Goal: Check status: Check status

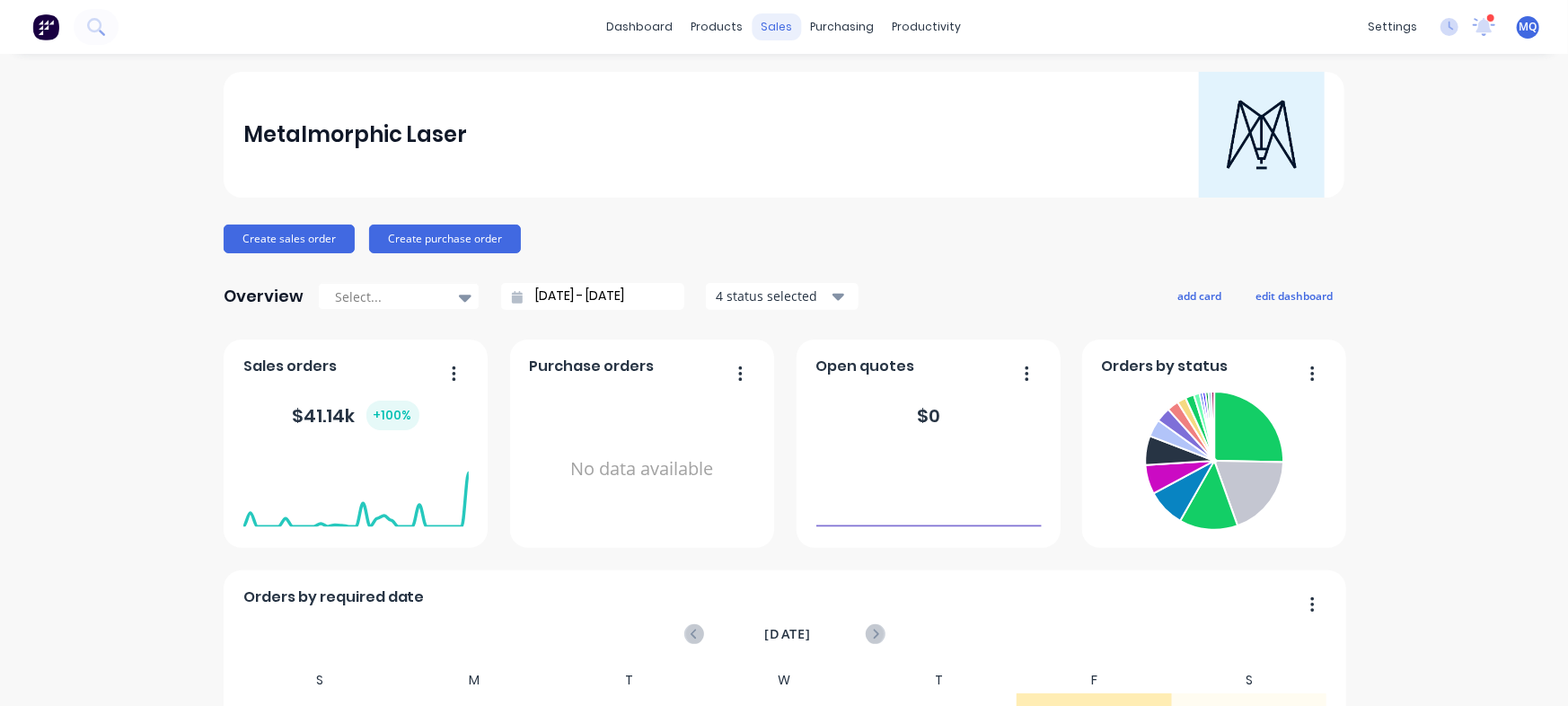
click at [763, 33] on div "sales" at bounding box center [777, 27] width 50 height 27
click at [796, 78] on link "Sales Orders" at bounding box center [863, 85] width 238 height 36
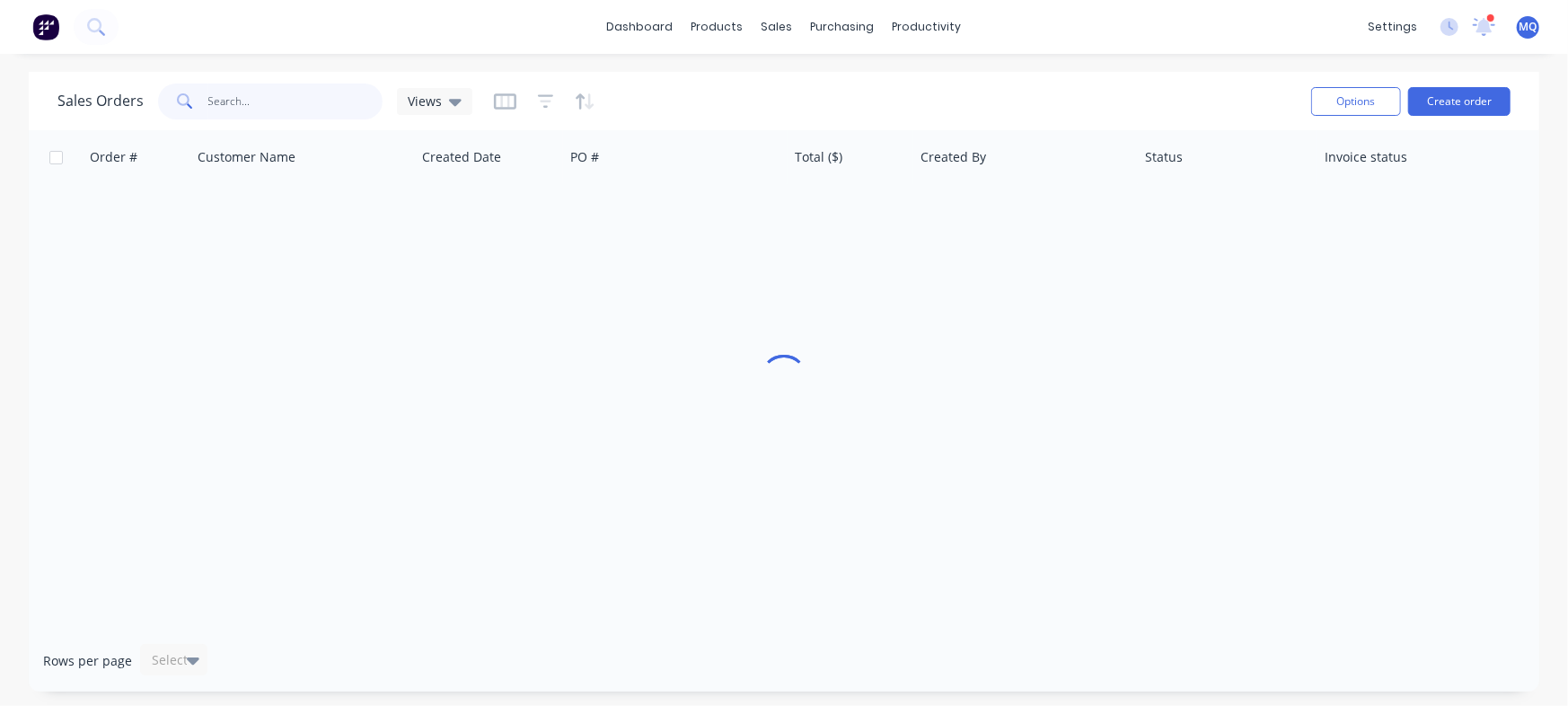
click at [286, 105] on input "text" at bounding box center [296, 101] width 175 height 36
paste input "20000110"
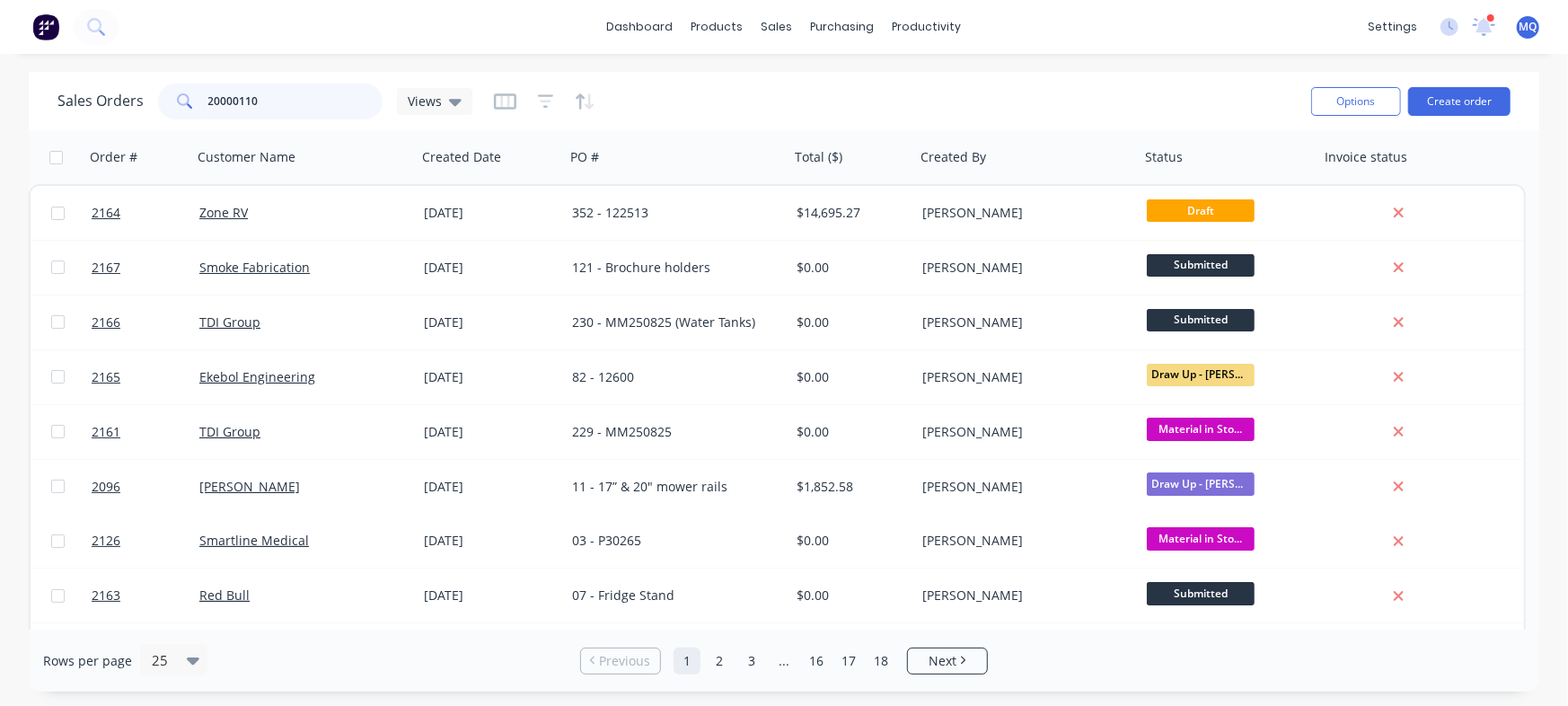
type input "20000110"
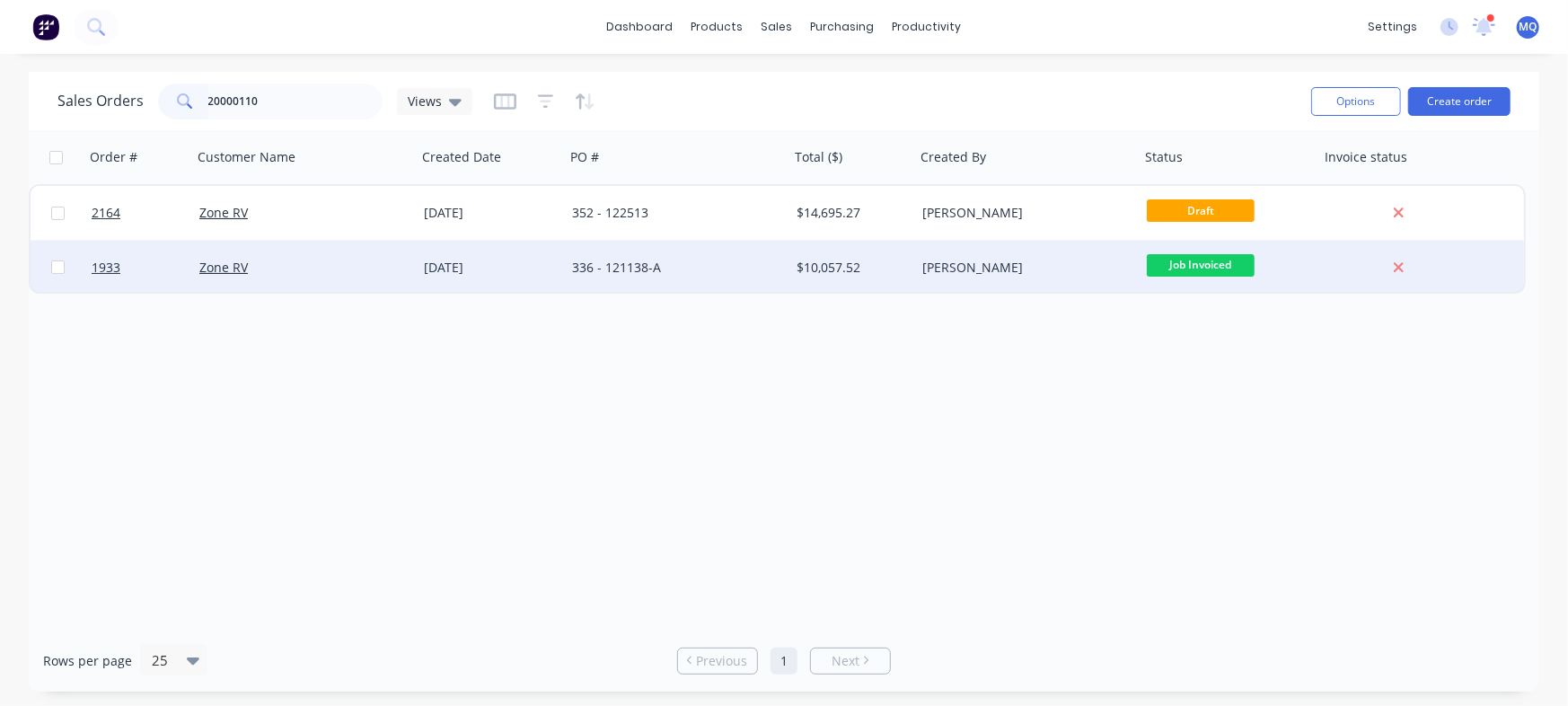
click at [671, 278] on div "336 - 121138-A" at bounding box center [677, 268] width 224 height 54
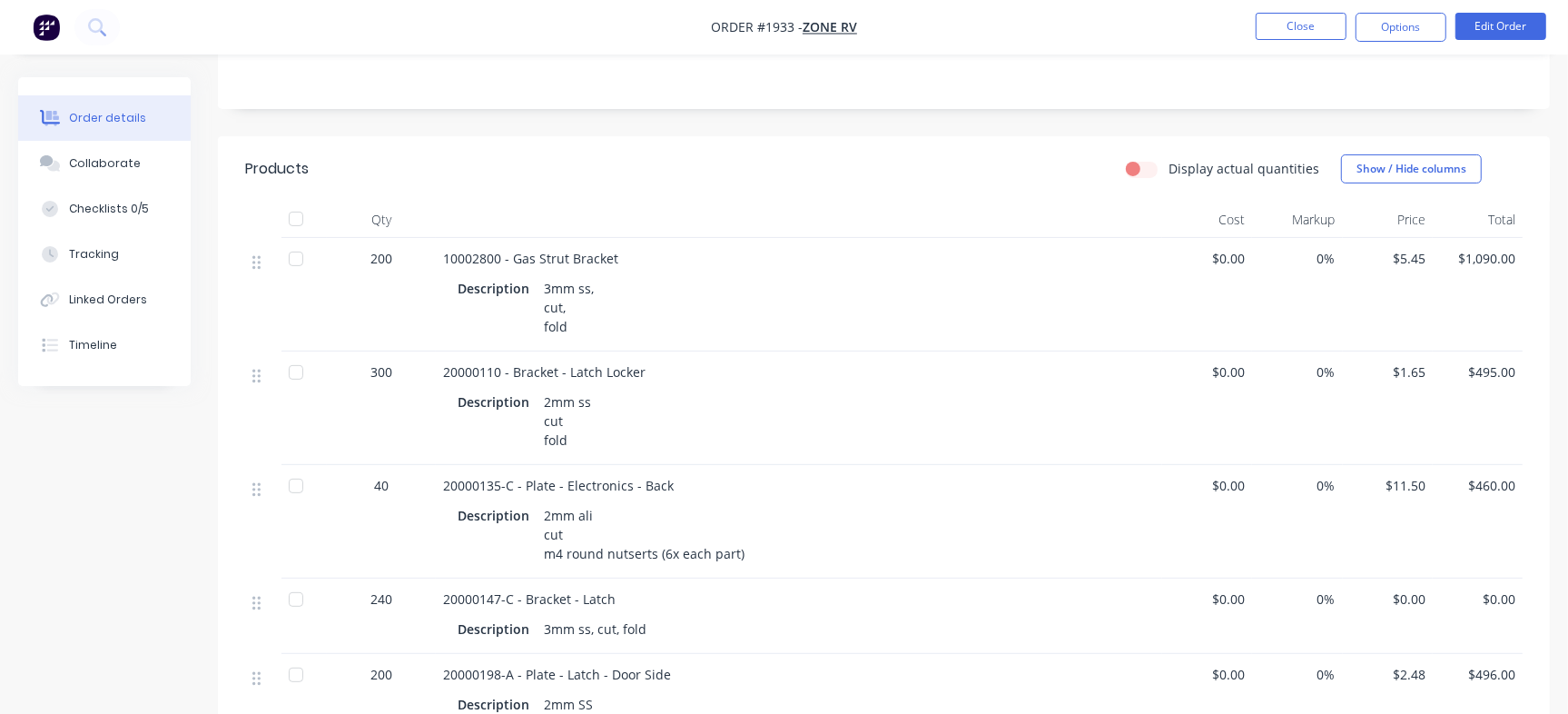
scroll to position [407, 0]
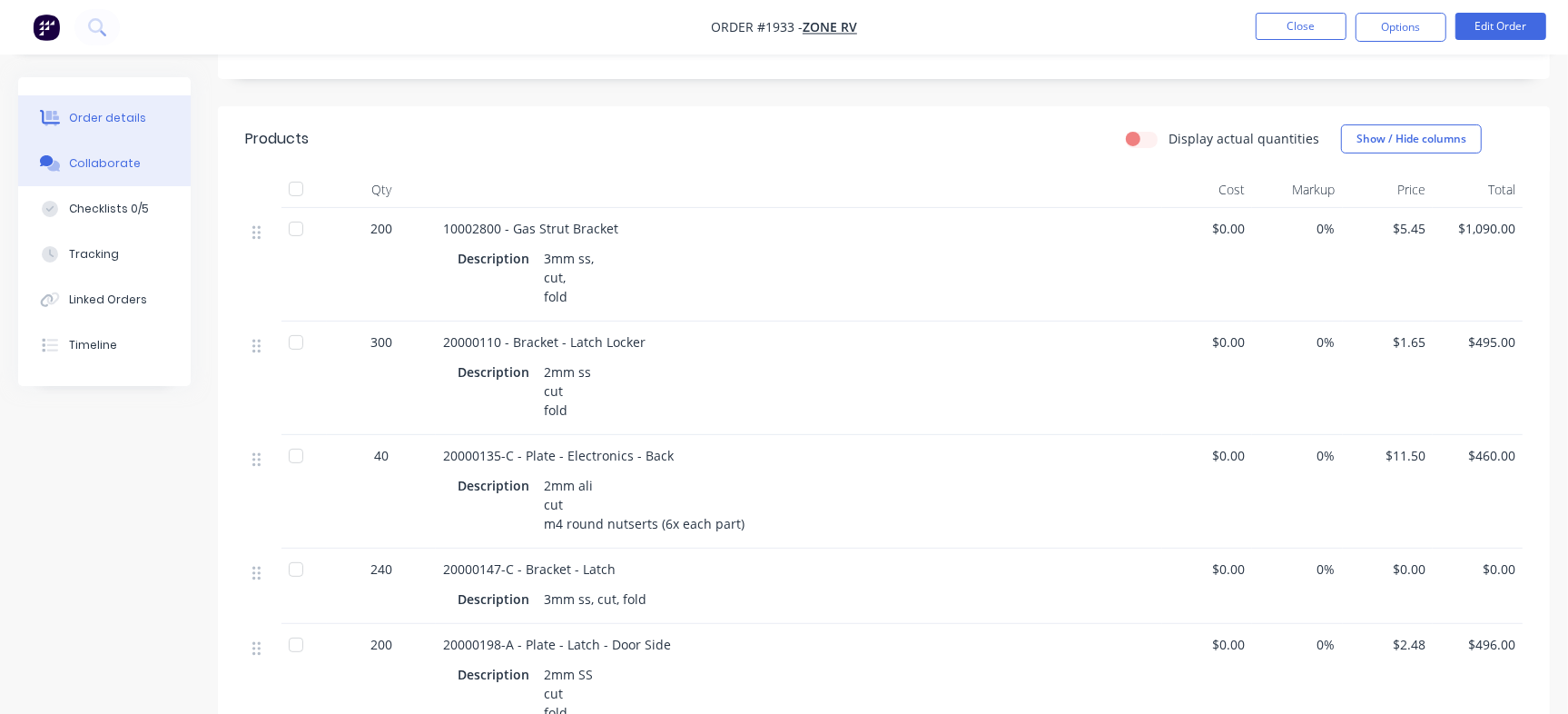
click at [116, 166] on div "Collaborate" at bounding box center [104, 164] width 71 height 16
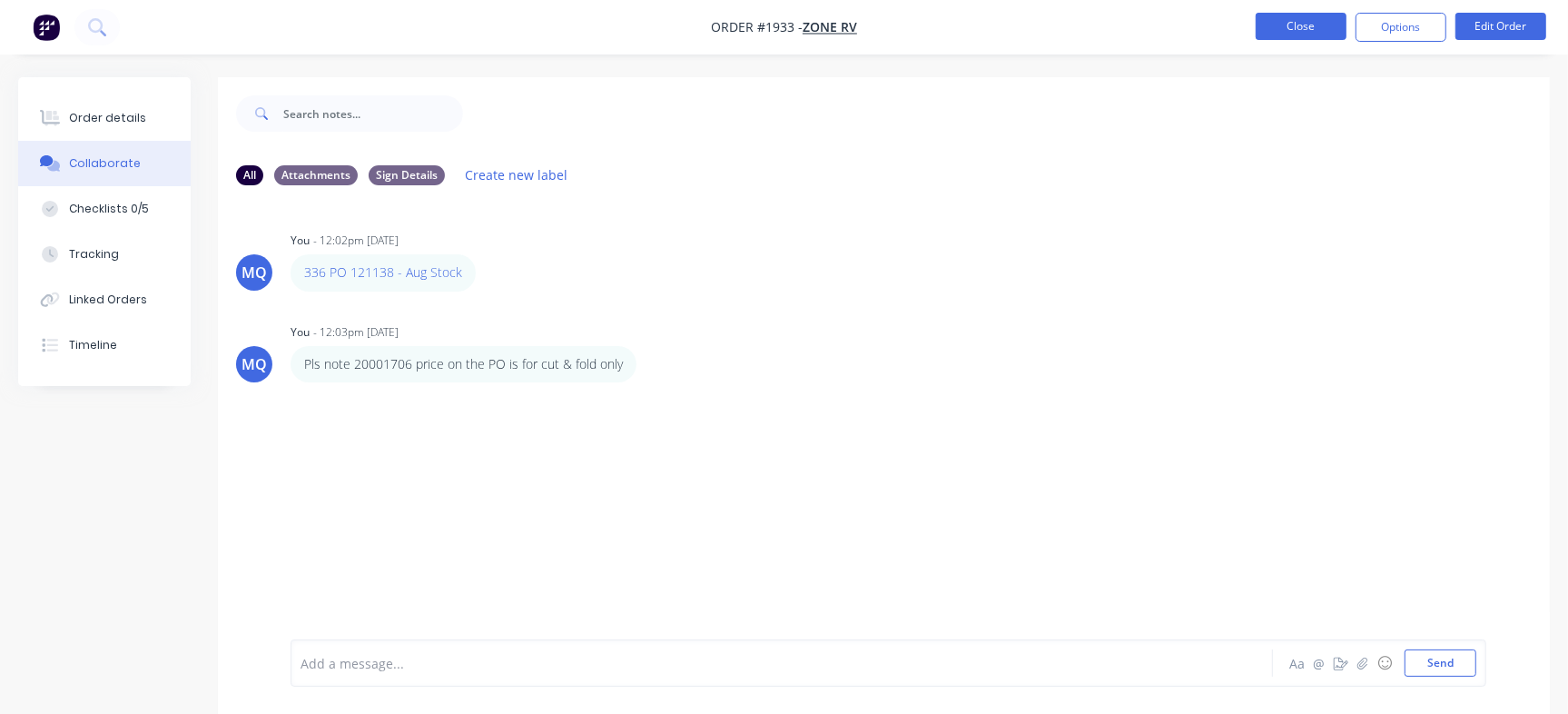
click at [1300, 29] on button "Close" at bounding box center [1301, 27] width 91 height 27
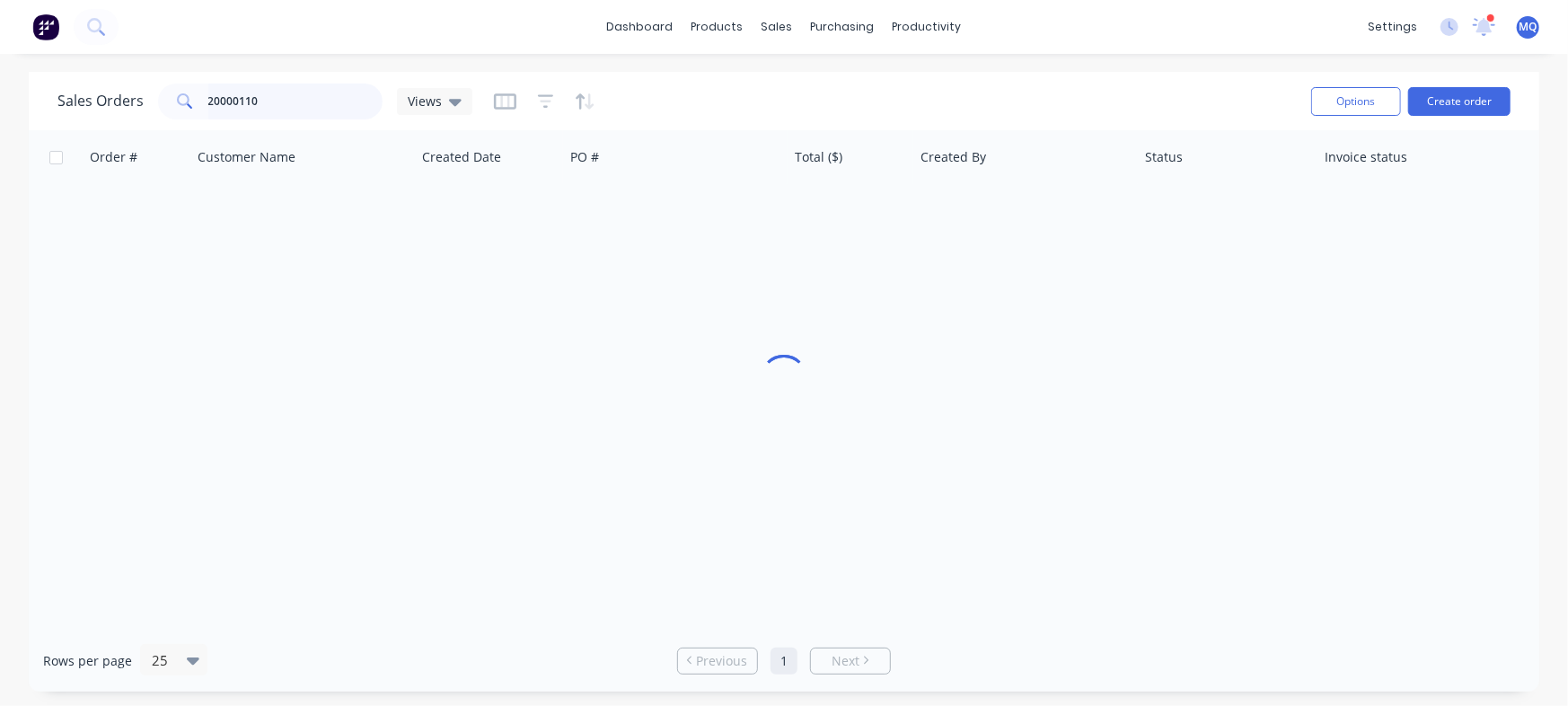
click at [282, 98] on input "20000110" at bounding box center [296, 101] width 175 height 36
paste input "20000140"
paste input "text"
type input "20000140"
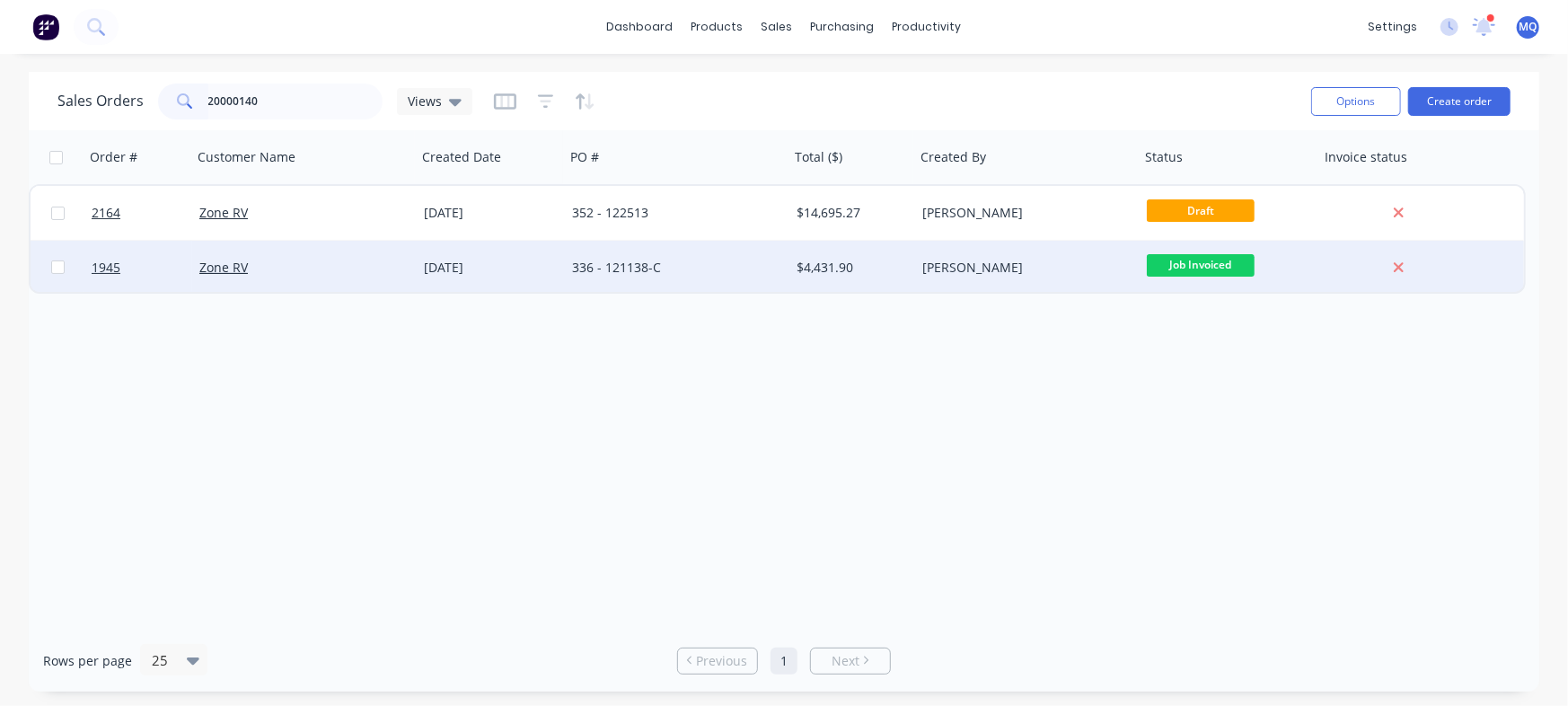
click at [566, 272] on div "336 - 121138-C" at bounding box center [677, 268] width 224 height 54
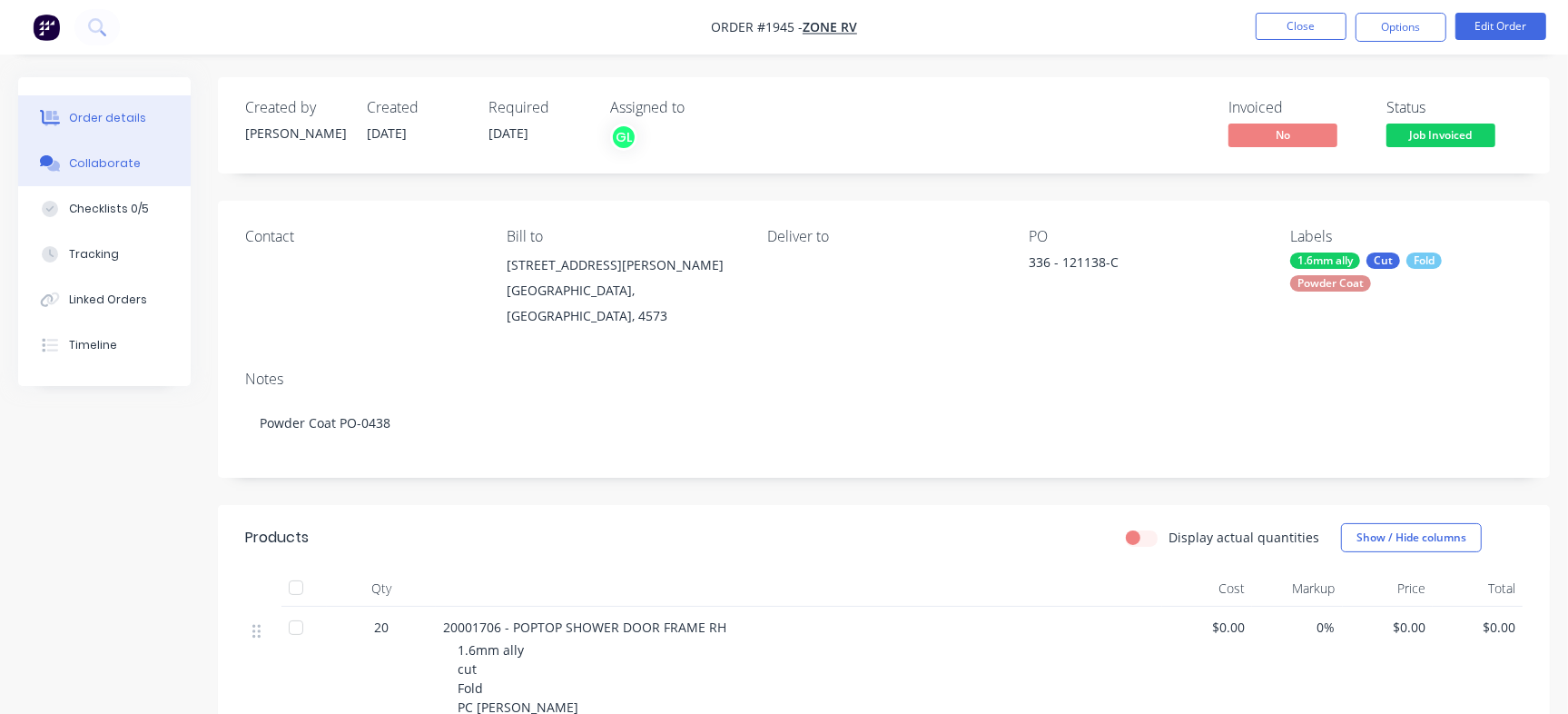
click at [130, 174] on button "Collaborate" at bounding box center [104, 164] width 173 height 46
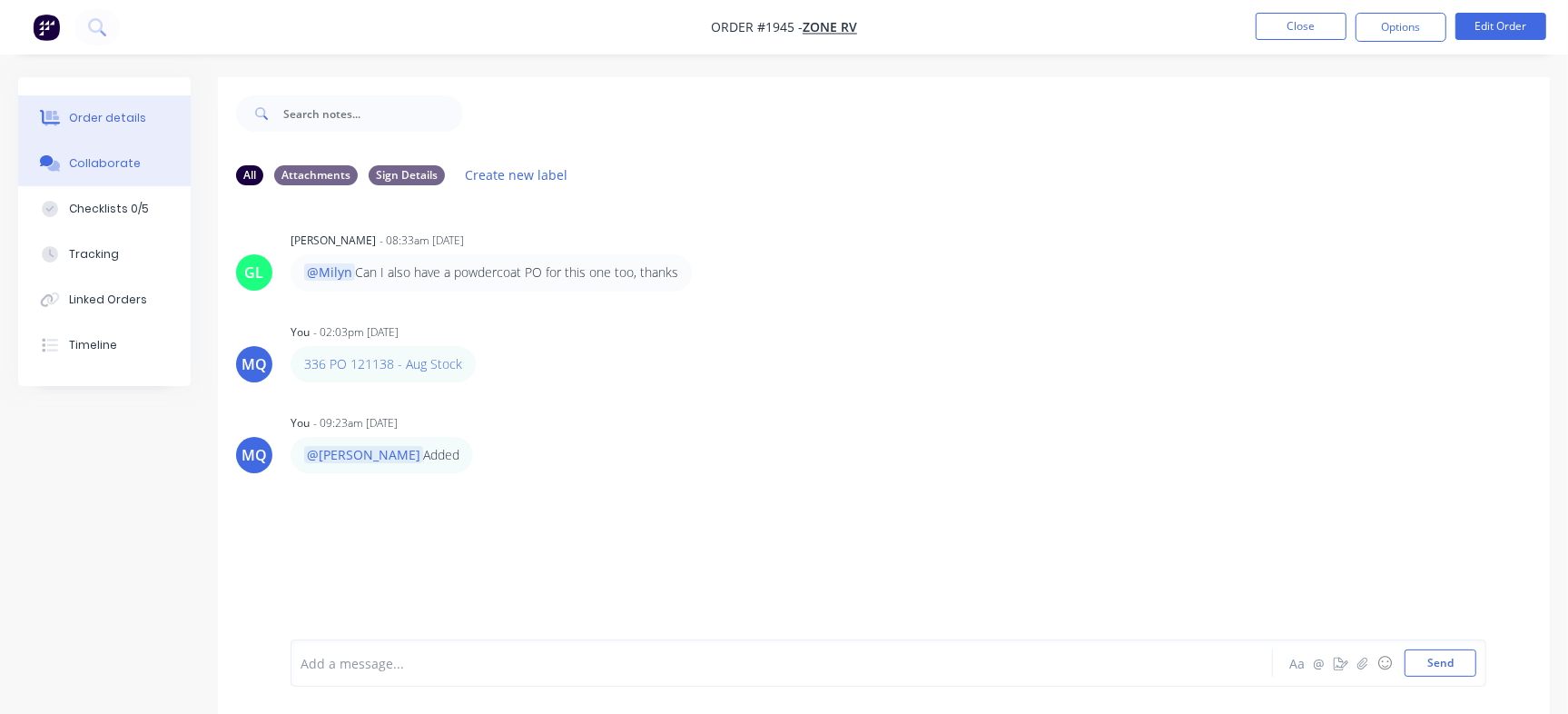
click at [125, 114] on div "Order details" at bounding box center [107, 118] width 77 height 16
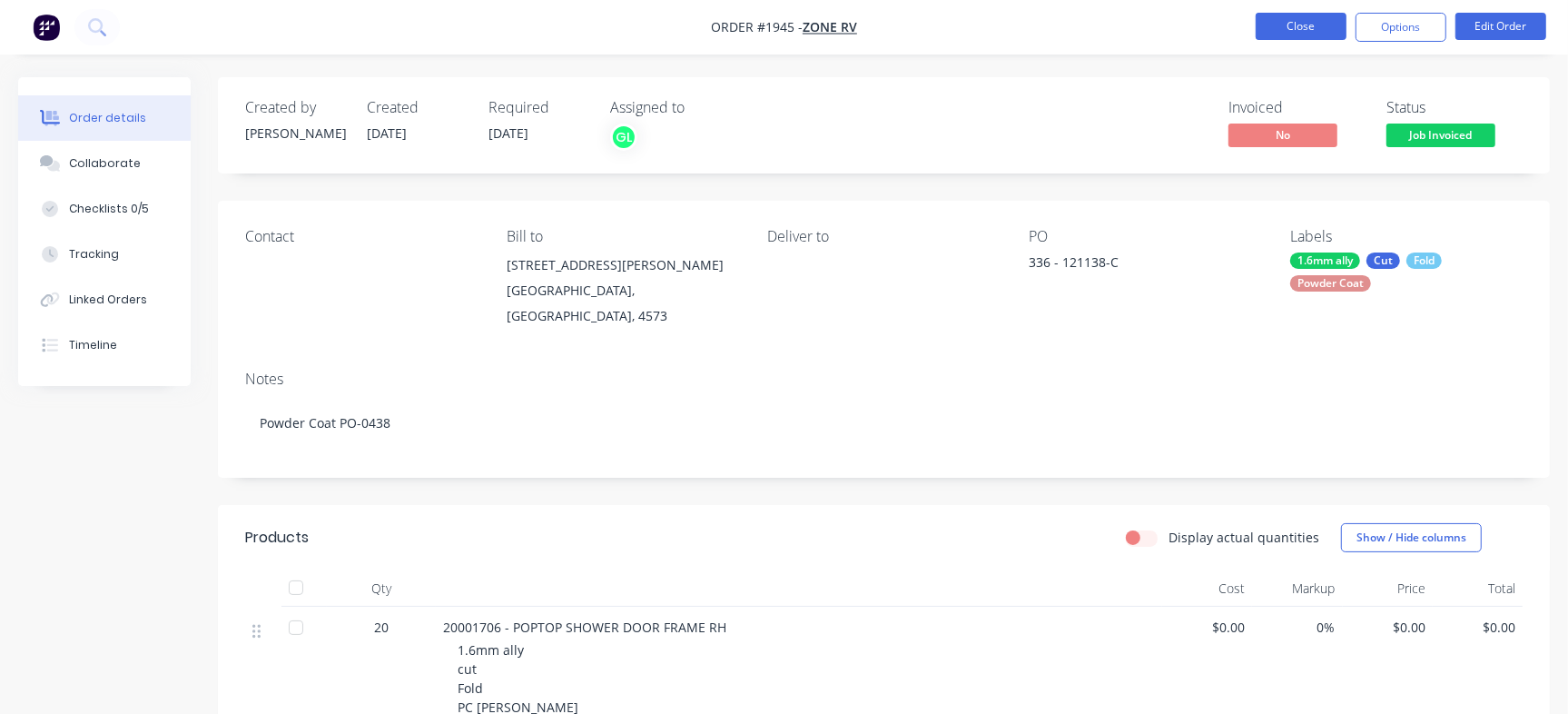
click at [1332, 15] on button "Close" at bounding box center [1301, 27] width 91 height 27
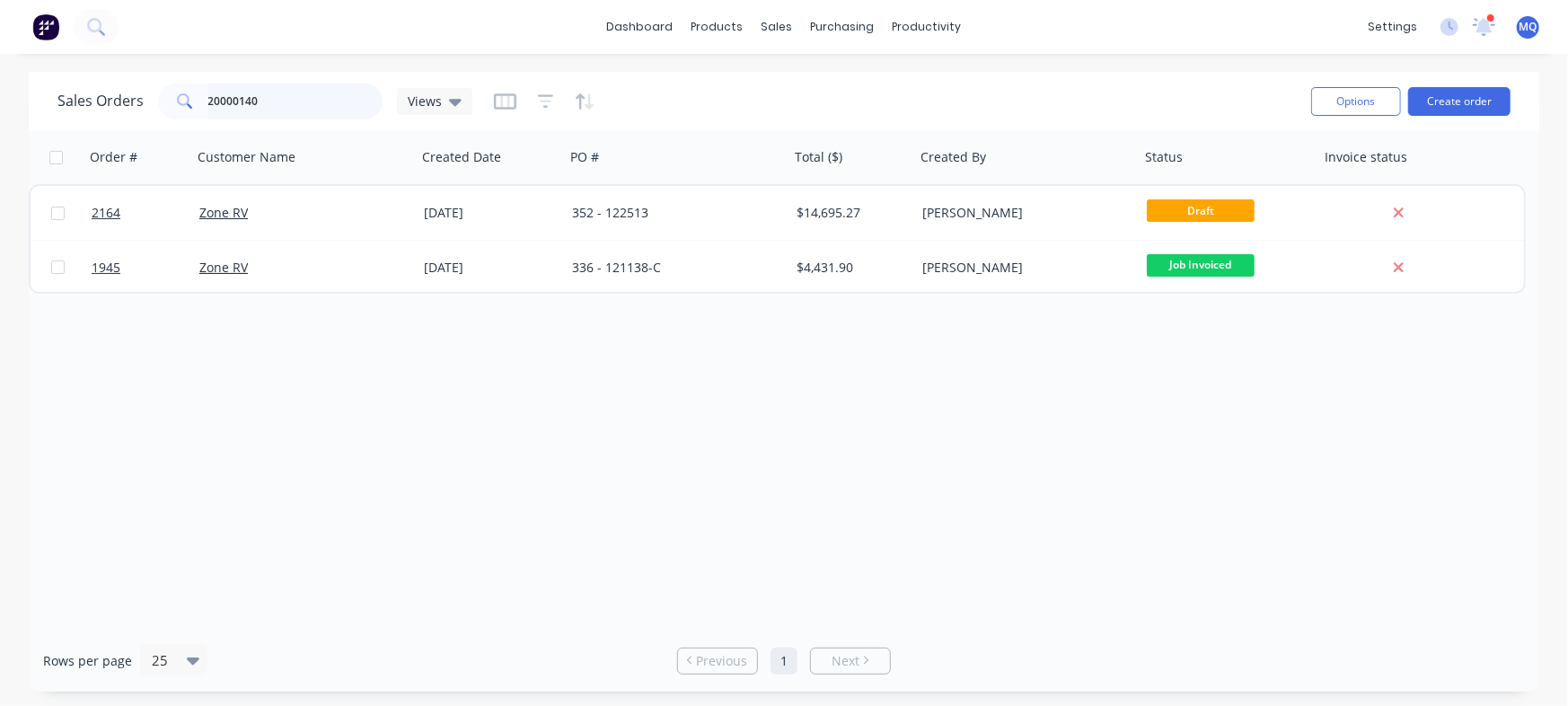
click at [305, 102] on input "20000140" at bounding box center [296, 101] width 175 height 36
paste input "704"
type input "20000704"
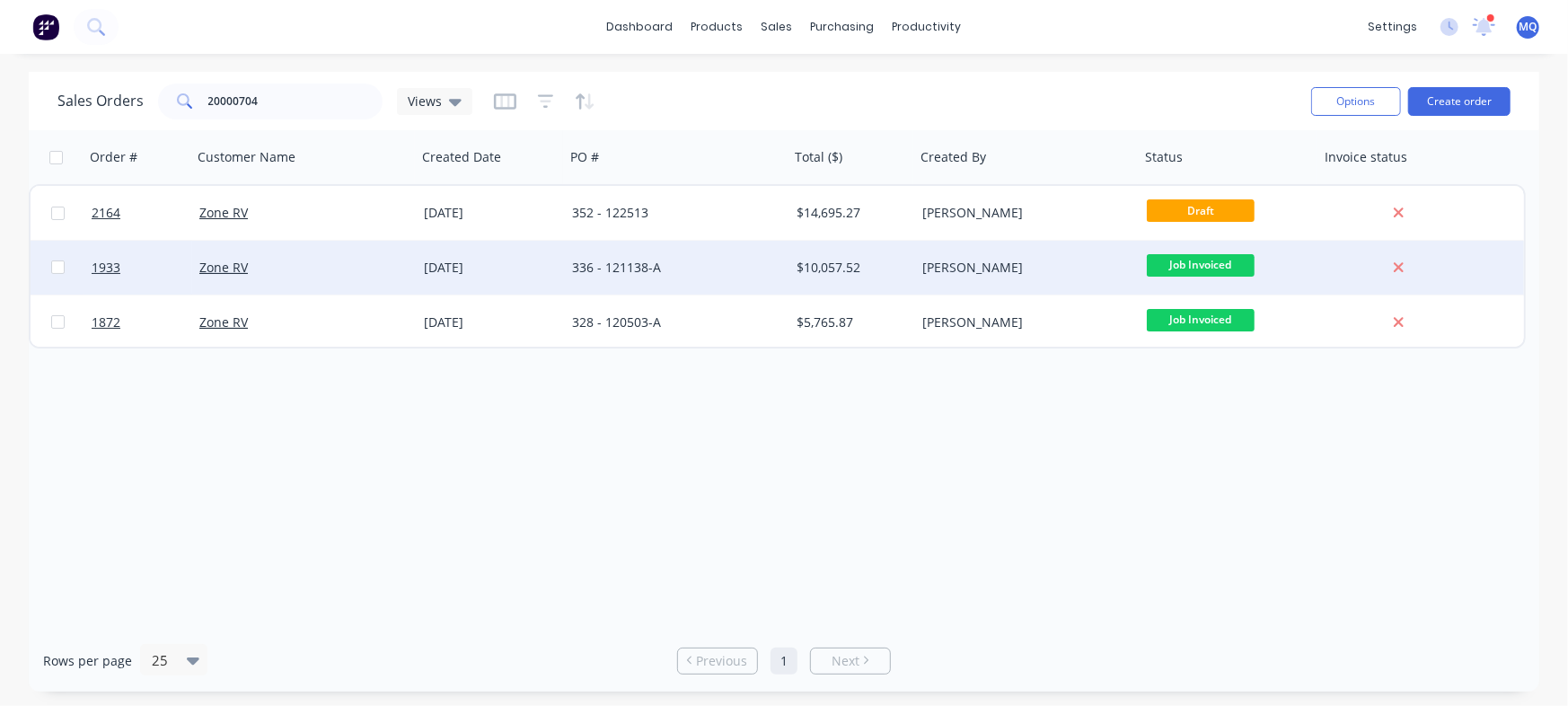
click at [603, 272] on div "336 - 121138-A" at bounding box center [672, 268] width 199 height 18
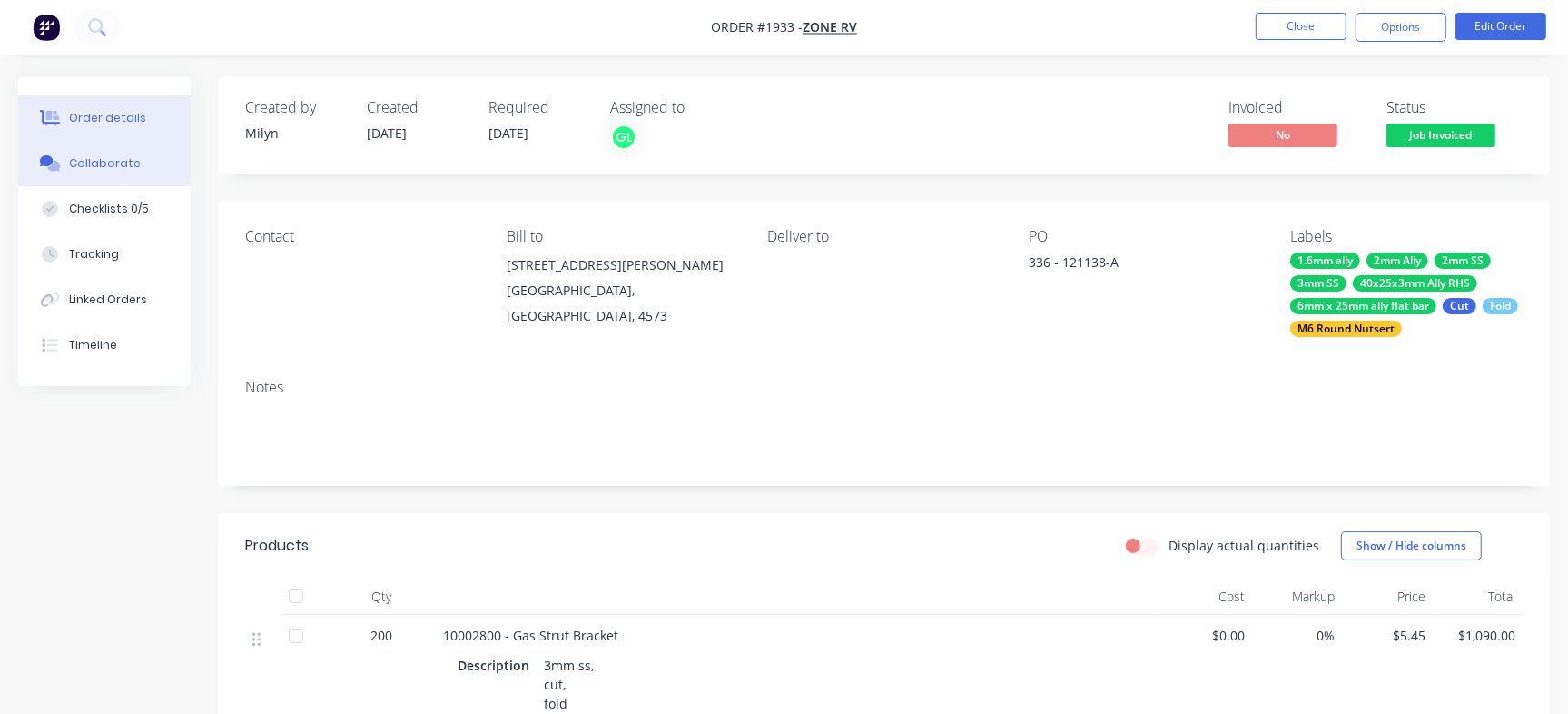
click at [127, 154] on button "Collaborate" at bounding box center [104, 164] width 173 height 46
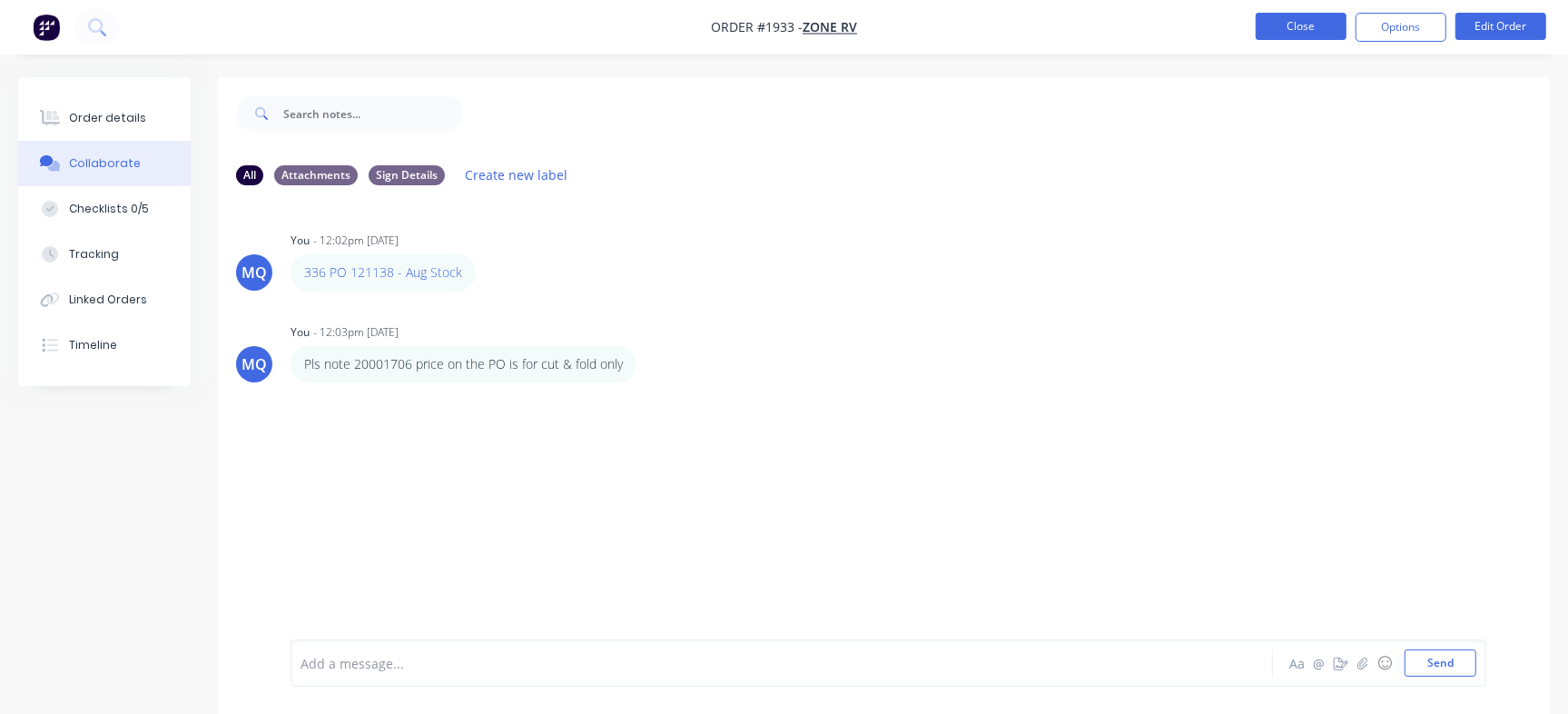
click at [1309, 34] on button "Close" at bounding box center [1301, 27] width 91 height 27
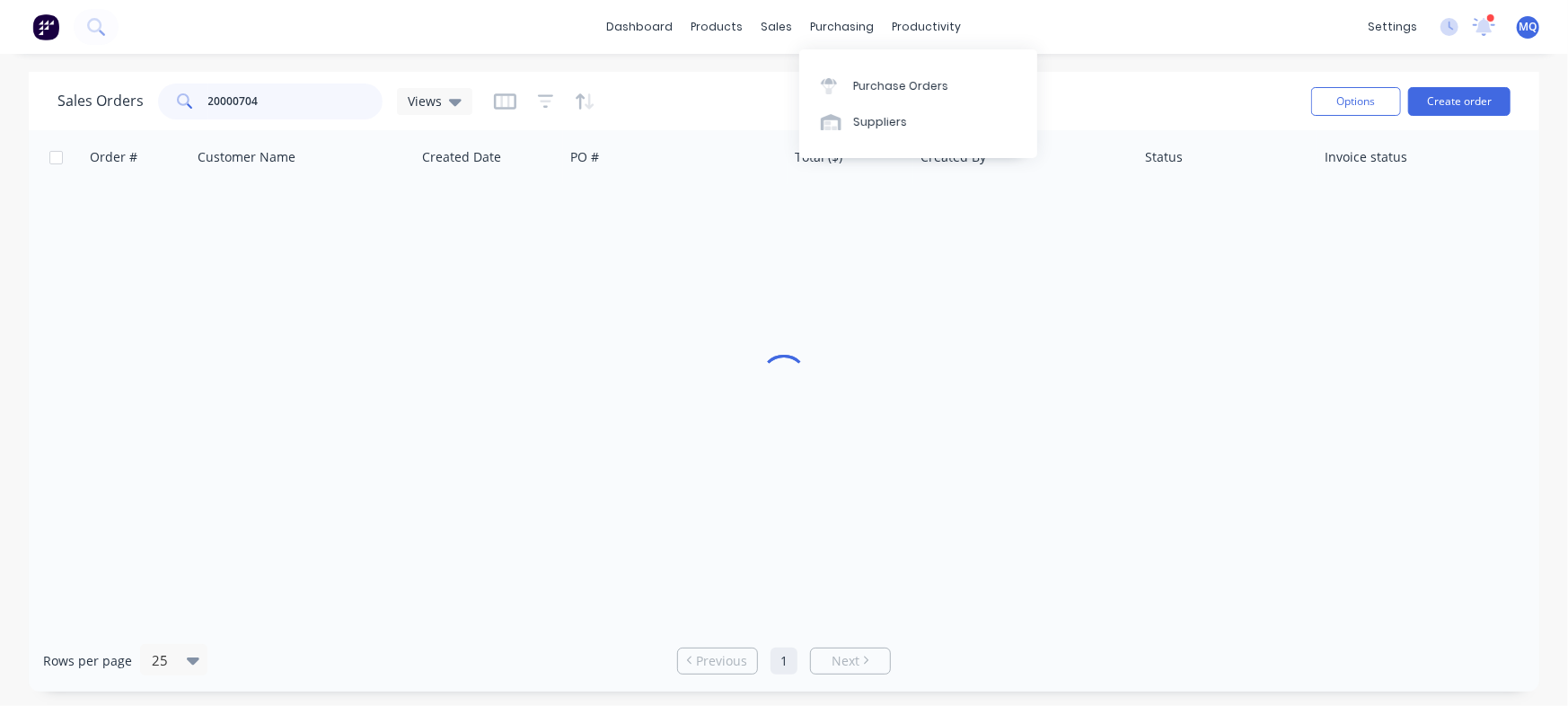
click at [289, 104] on input "20000704" at bounding box center [296, 101] width 175 height 36
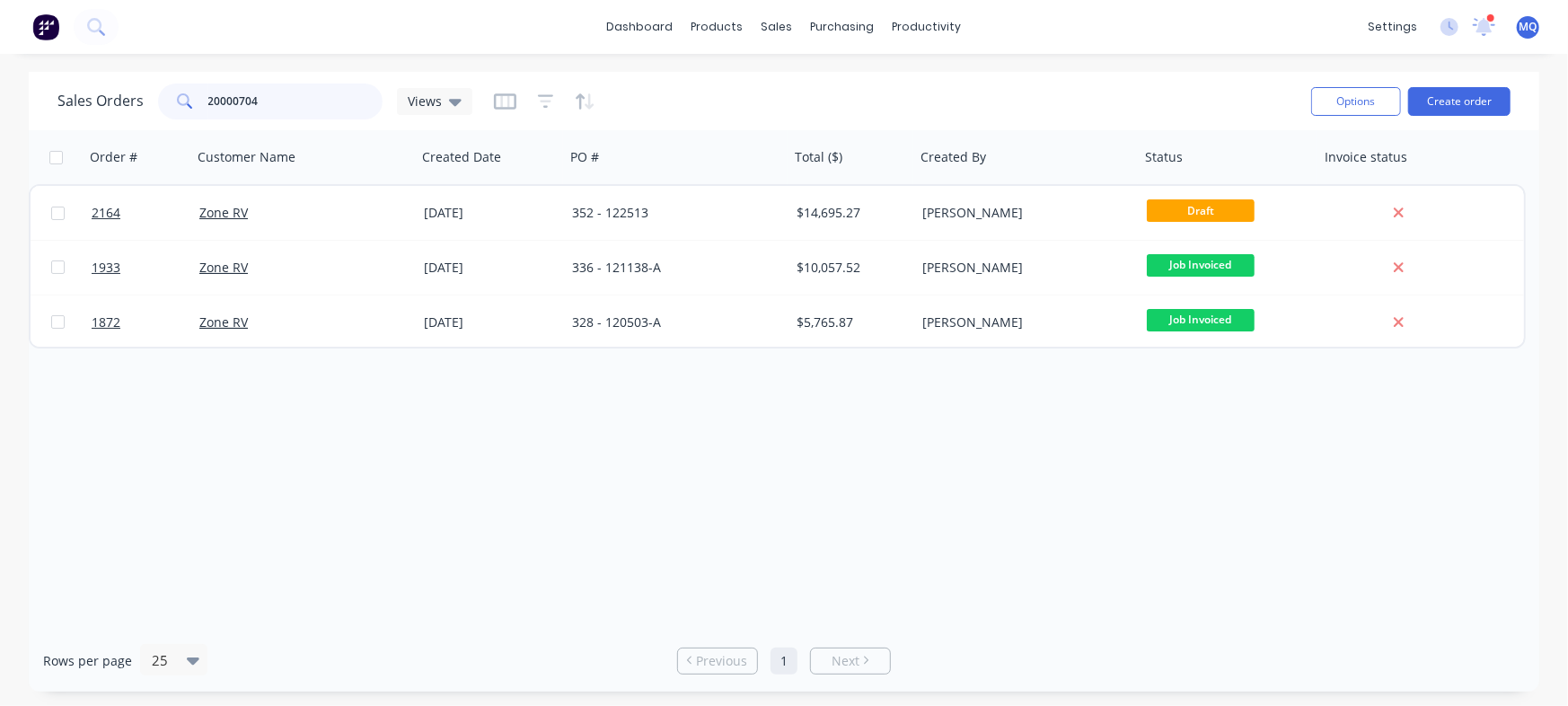
paste input "1309"
type input "20001309"
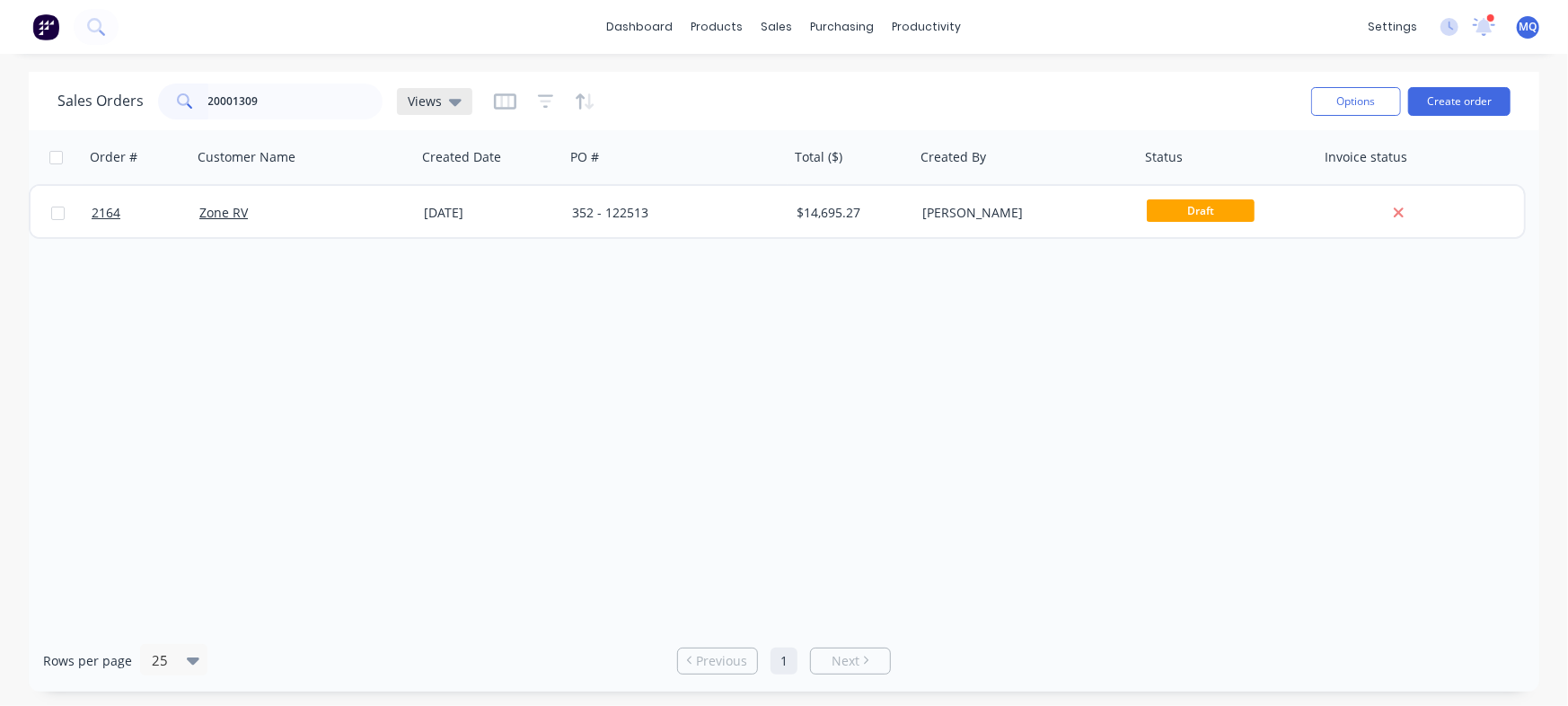
click at [416, 89] on div "Views" at bounding box center [434, 101] width 75 height 27
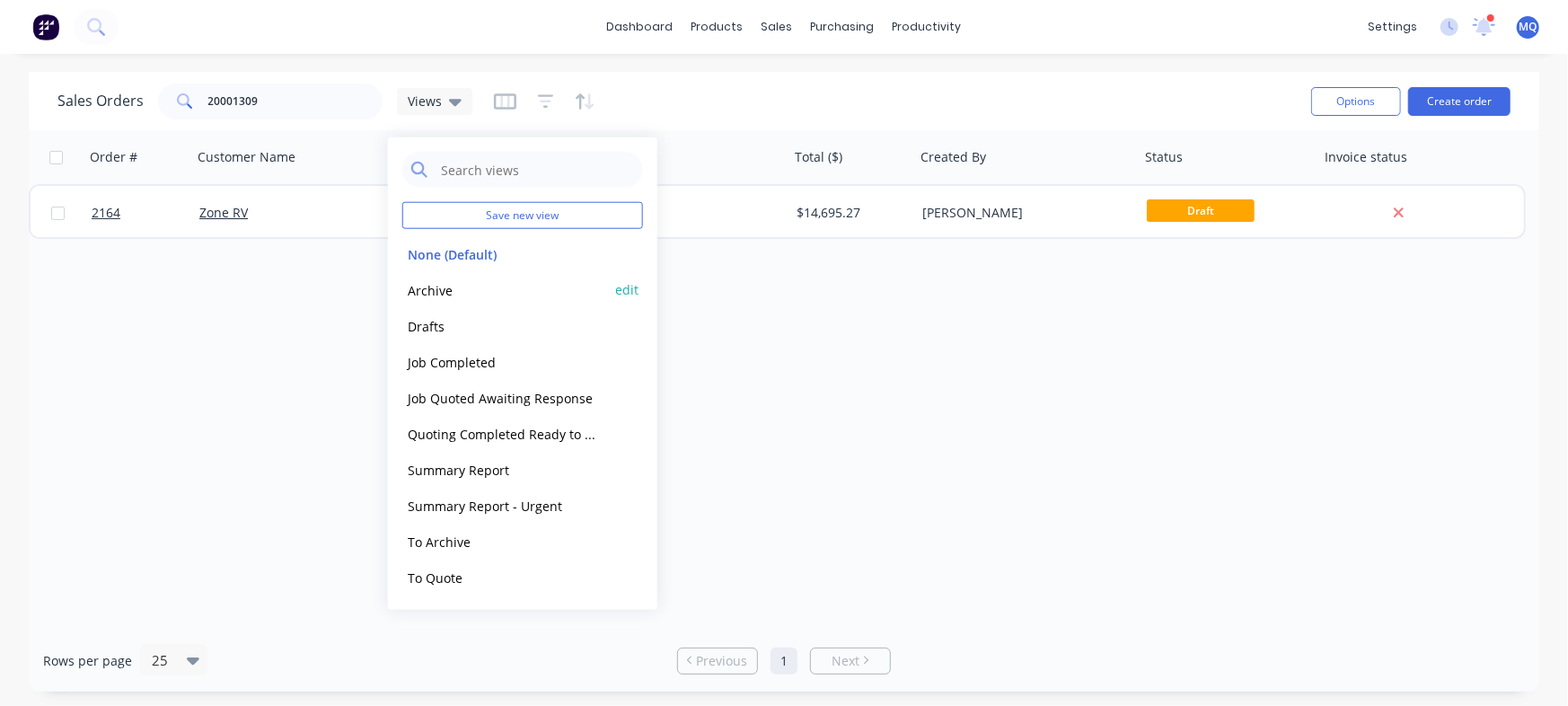
click at [467, 285] on button "Archive" at bounding box center [505, 289] width 204 height 21
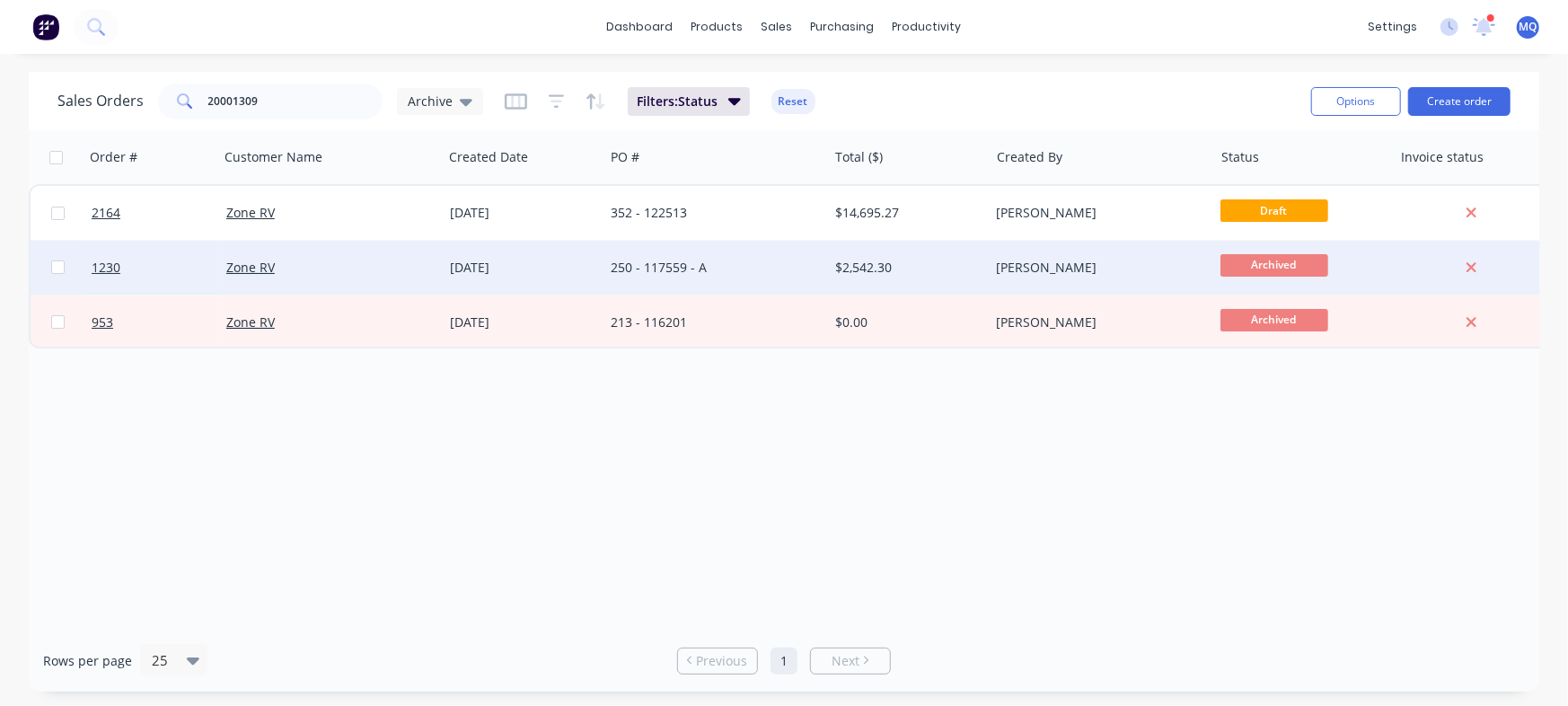
click at [679, 274] on div "250 - 117559 - A" at bounding box center [710, 268] width 199 height 18
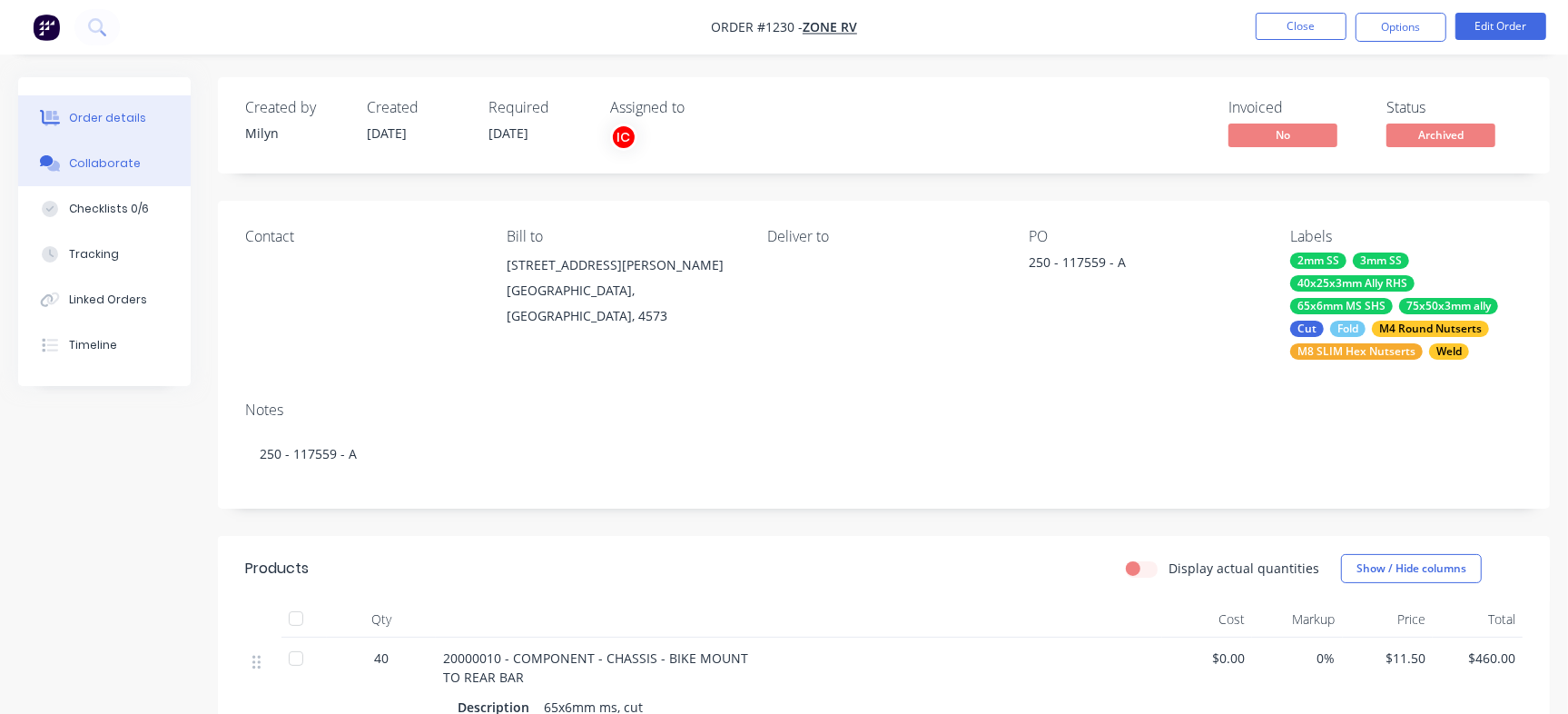
click at [109, 172] on button "Collaborate" at bounding box center [104, 164] width 173 height 46
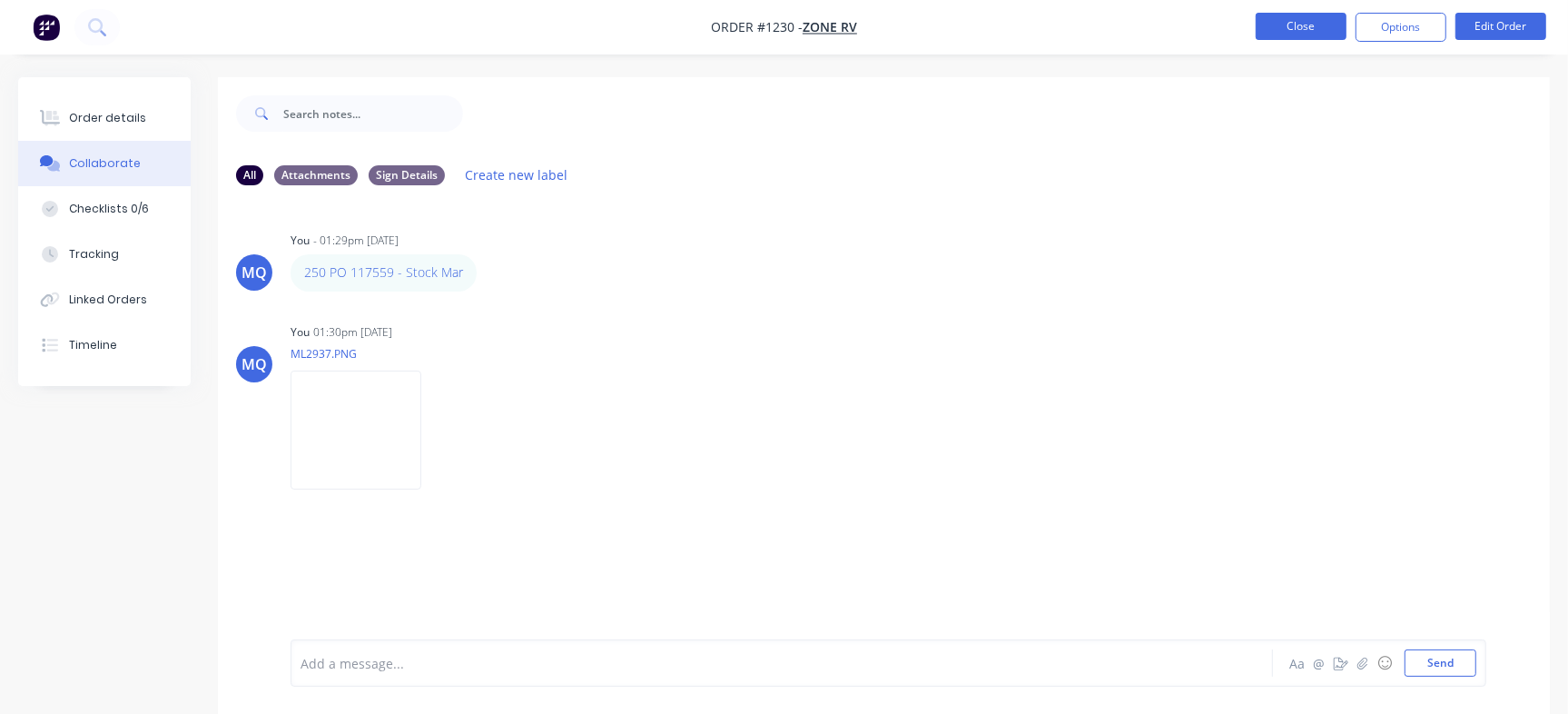
click at [1293, 13] on button "Close" at bounding box center [1301, 27] width 91 height 27
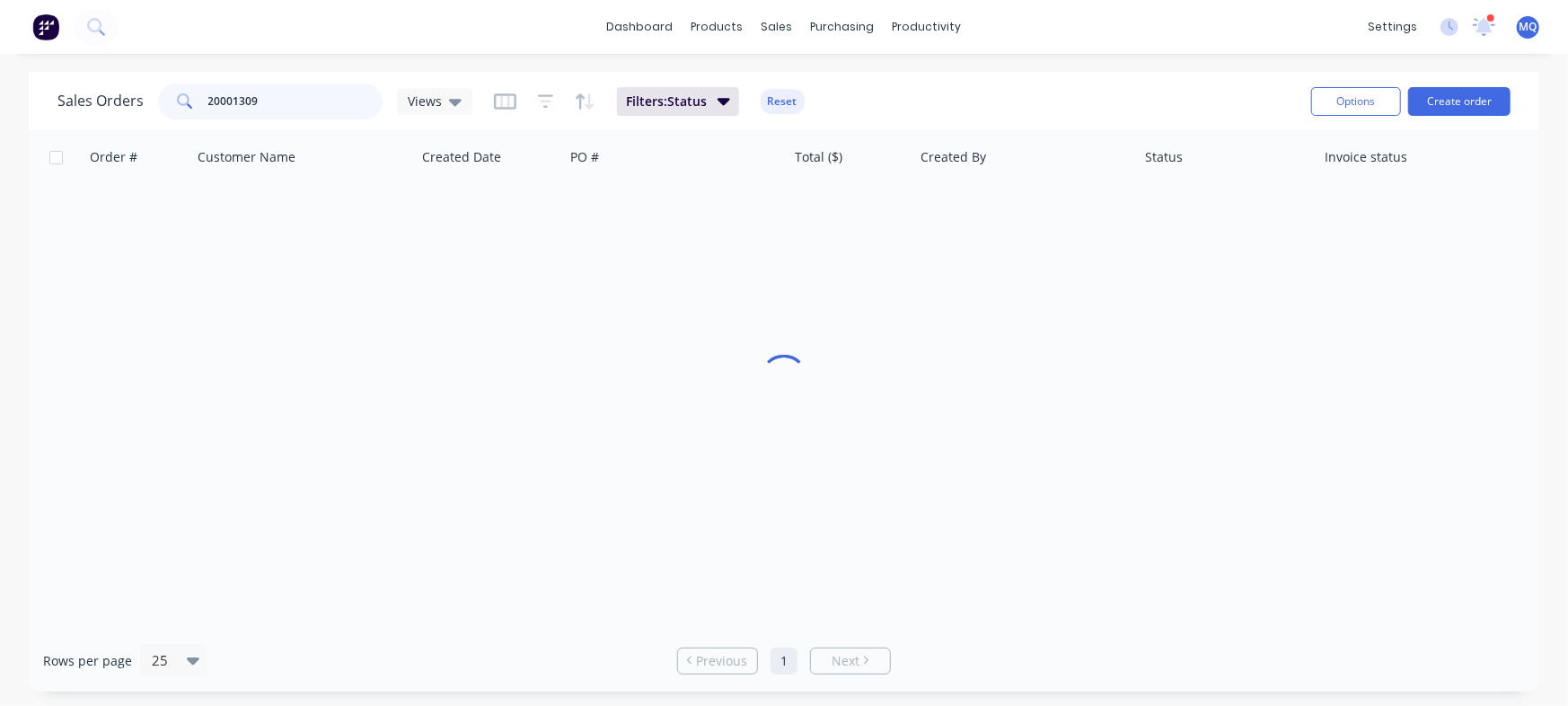
click at [298, 110] on input "20001309" at bounding box center [296, 101] width 175 height 36
paste input "413"
type input "20001413"
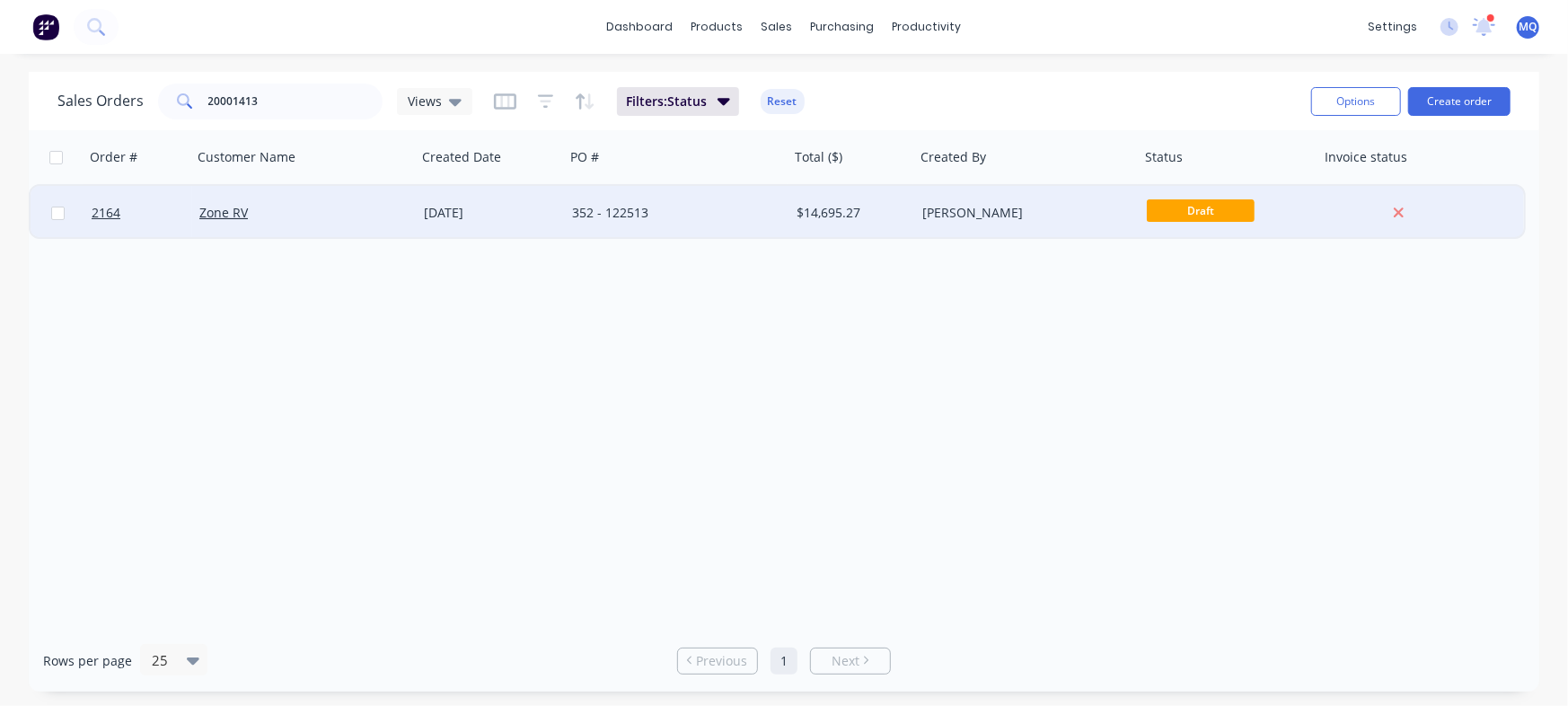
click at [672, 217] on div "352 - 122513" at bounding box center [672, 212] width 199 height 18
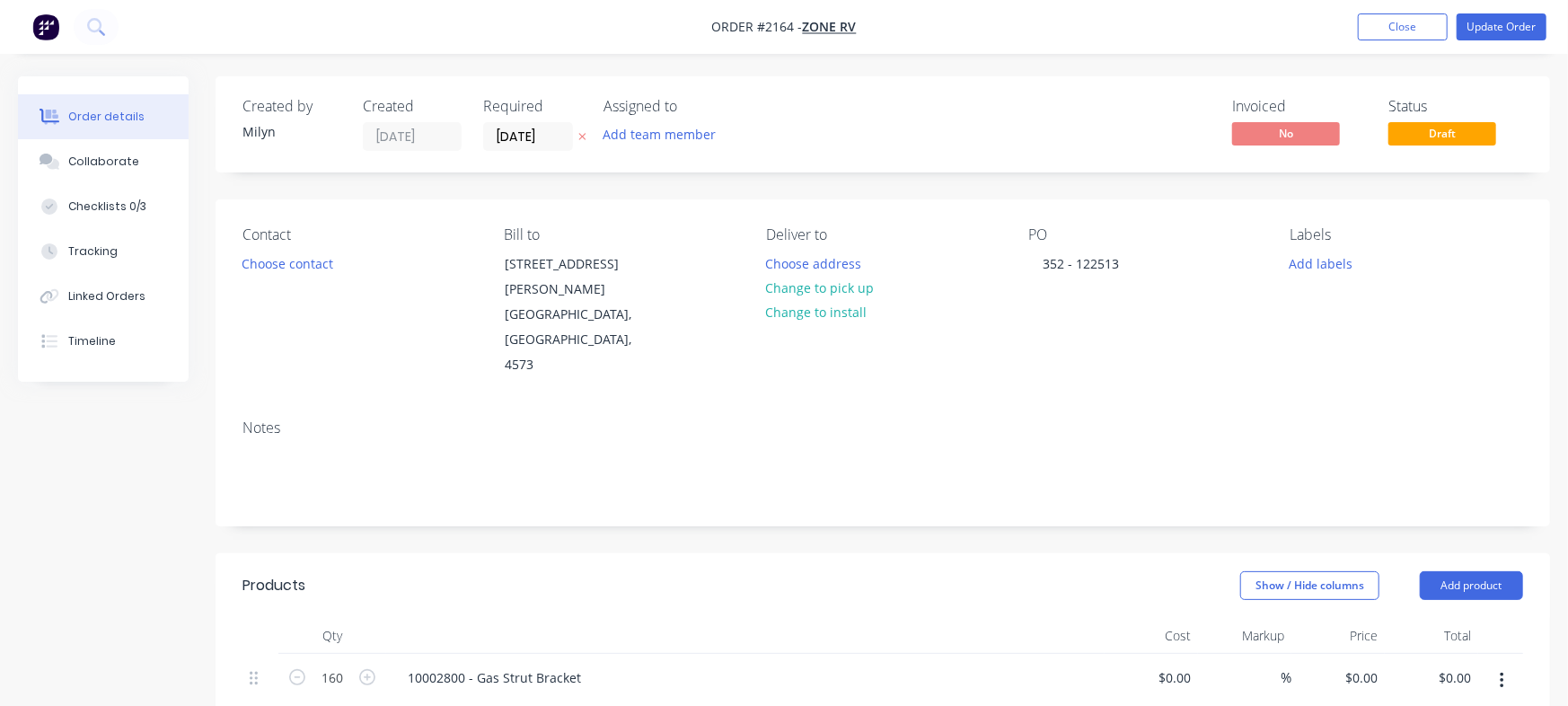
type input "$5.45"
type input "$872.00"
type input "$59.60"
type input "$2,384.00"
type input "$19.30"
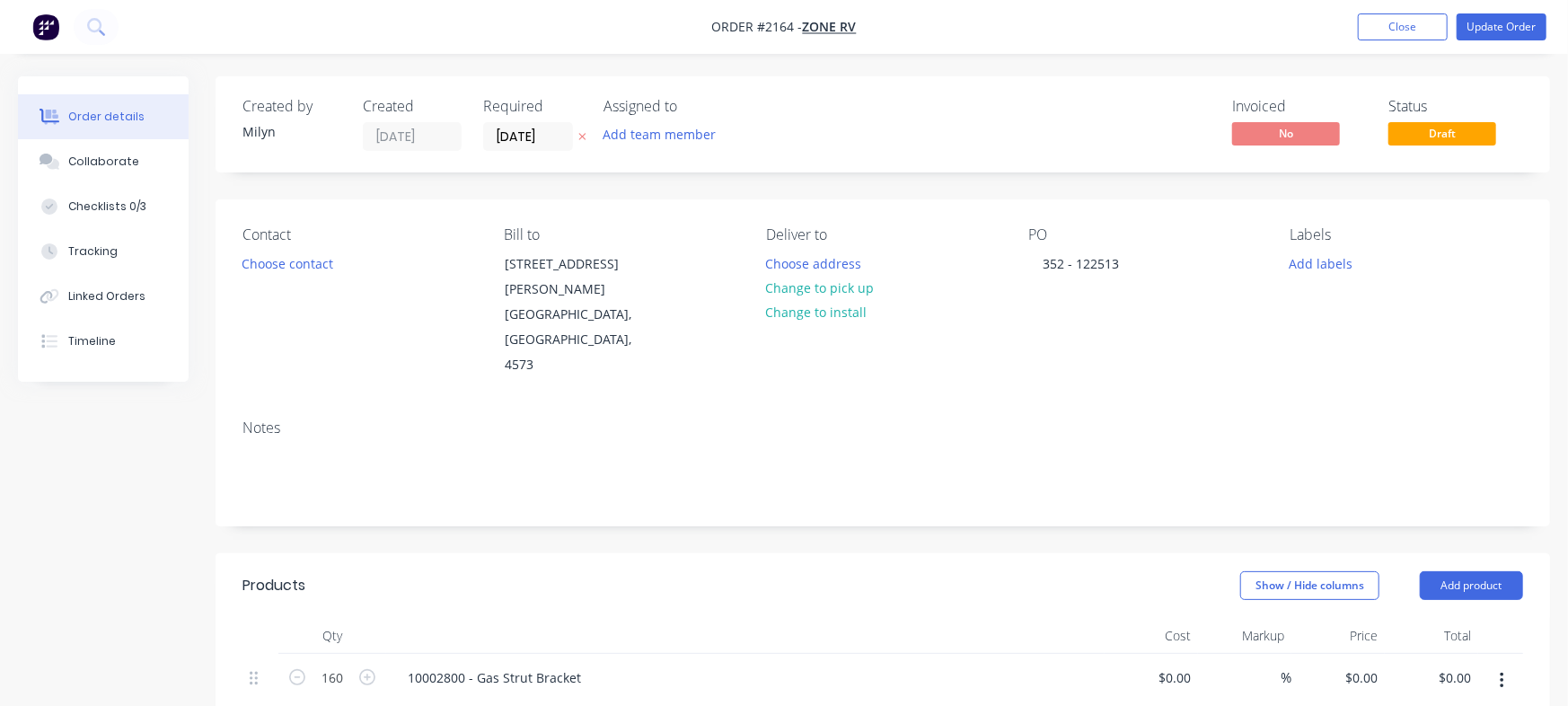
type input "$772.00"
type input "$1.65"
type input "$264.00"
type input "$11.52"
type input "$921.60"
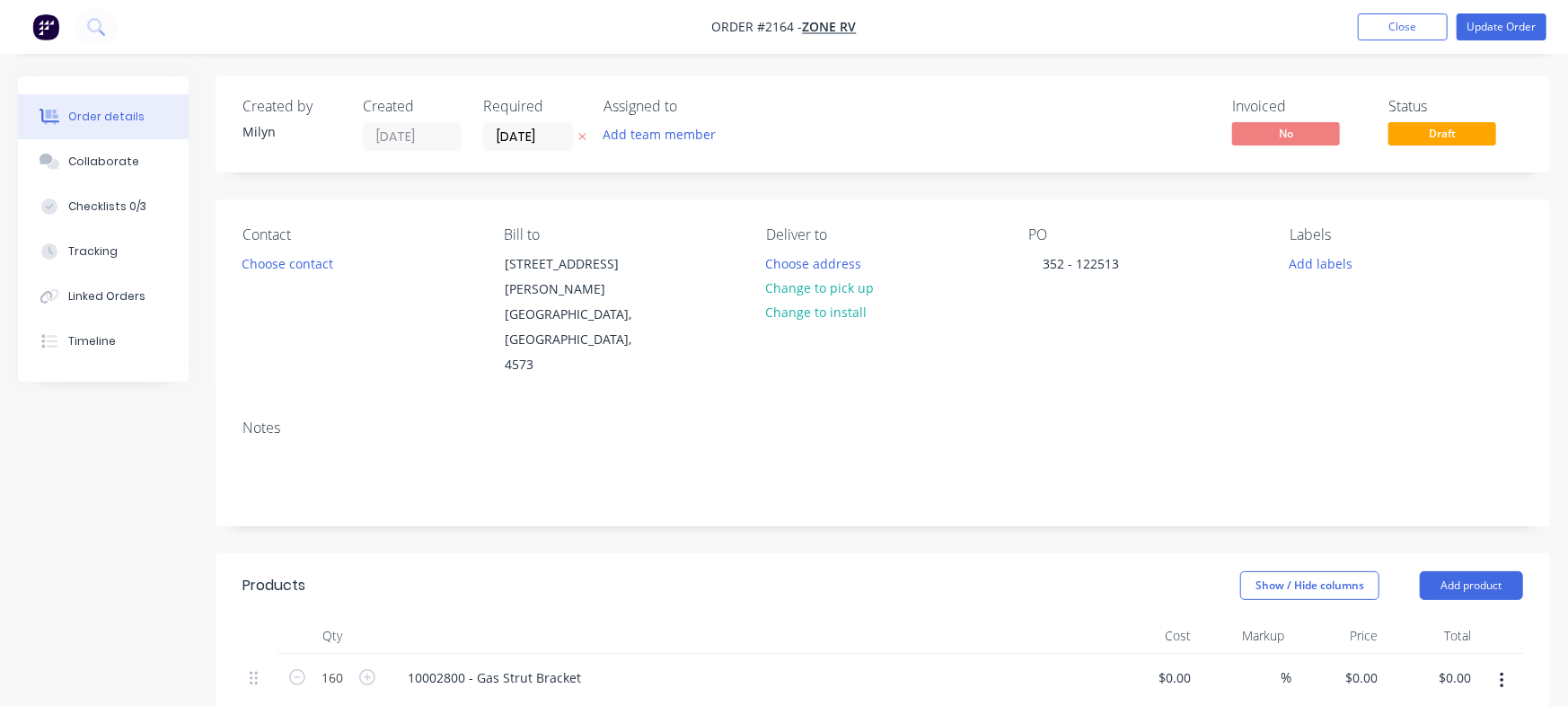
type input "$18.64"
type input "$1,118.40"
type input "$23.63"
type input "$1,417.80"
type input "$11.76"
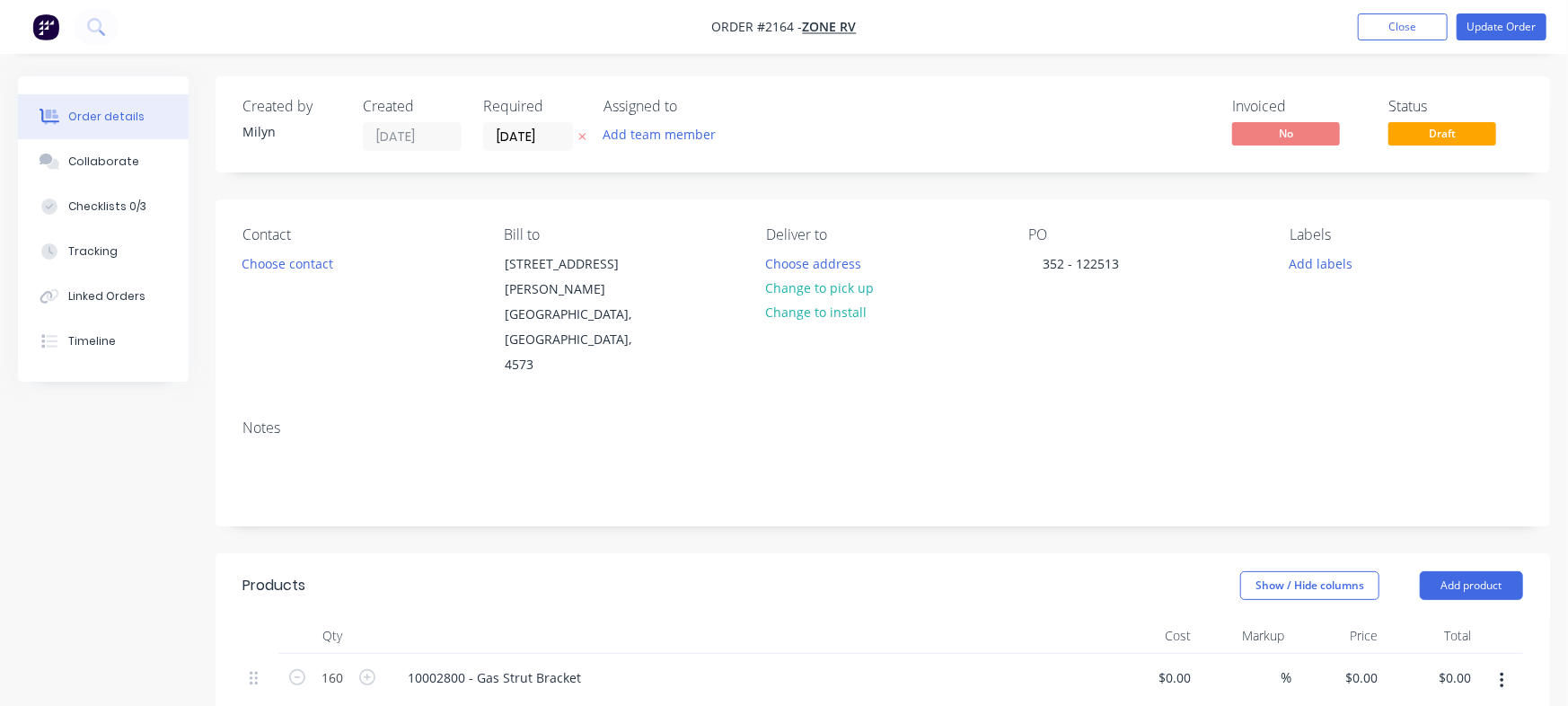
type input "$329.28"
type input "$10.39"
type input "$124.68"
type input "$17.81"
type input "$249.34"
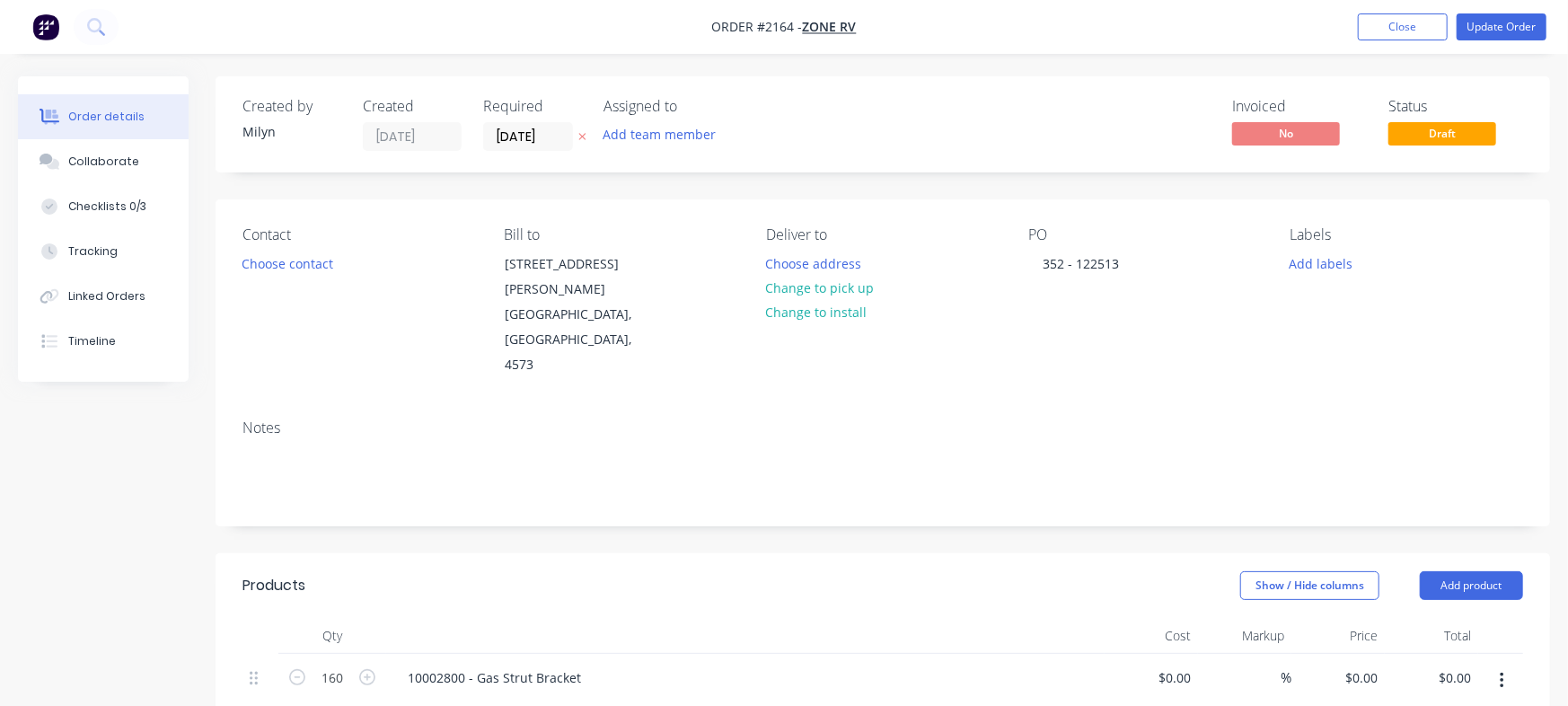
type input "$21.49"
type input "$343.84"
type input "$57.03"
type input "$4,562.40"
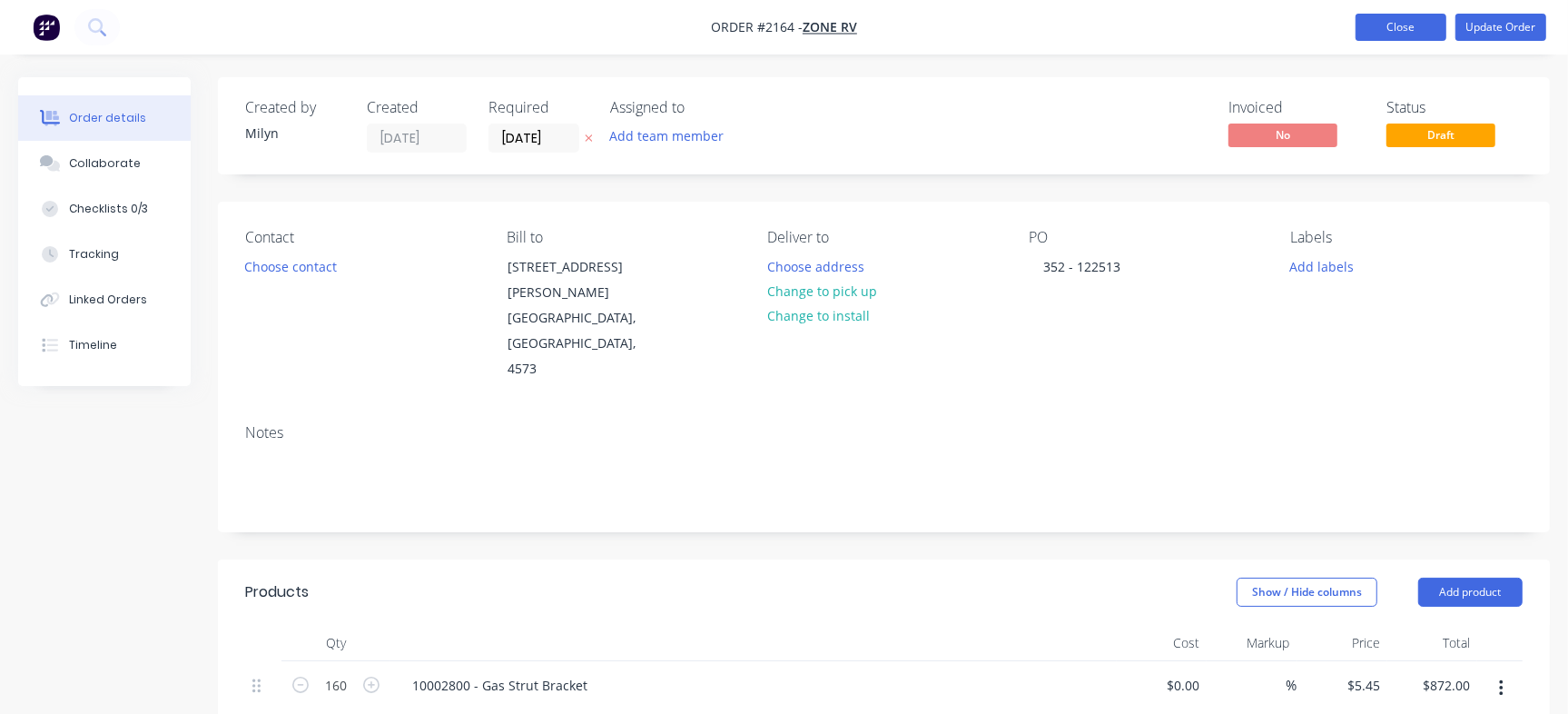
click at [1404, 36] on button "Close" at bounding box center [1401, 27] width 91 height 27
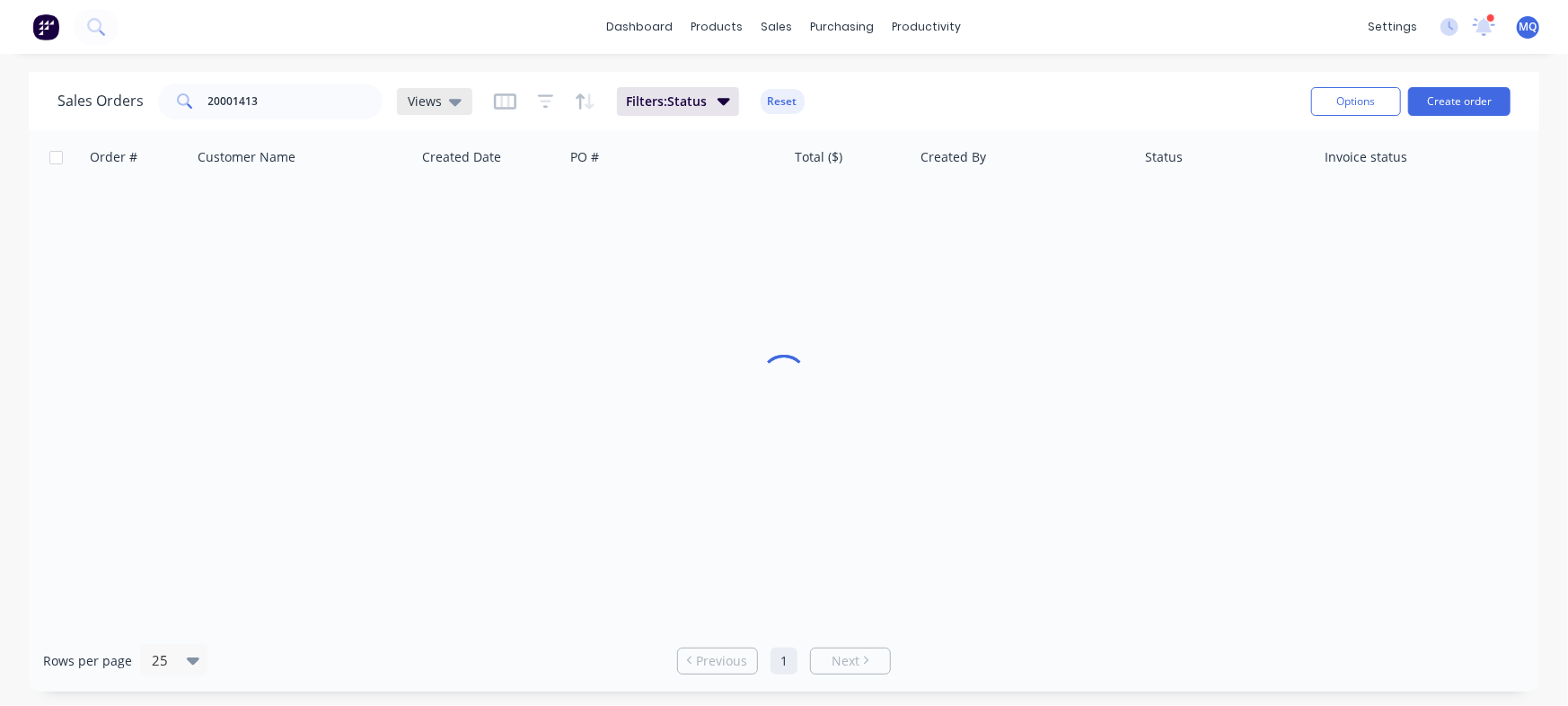
click at [432, 104] on span "Views" at bounding box center [425, 100] width 34 height 19
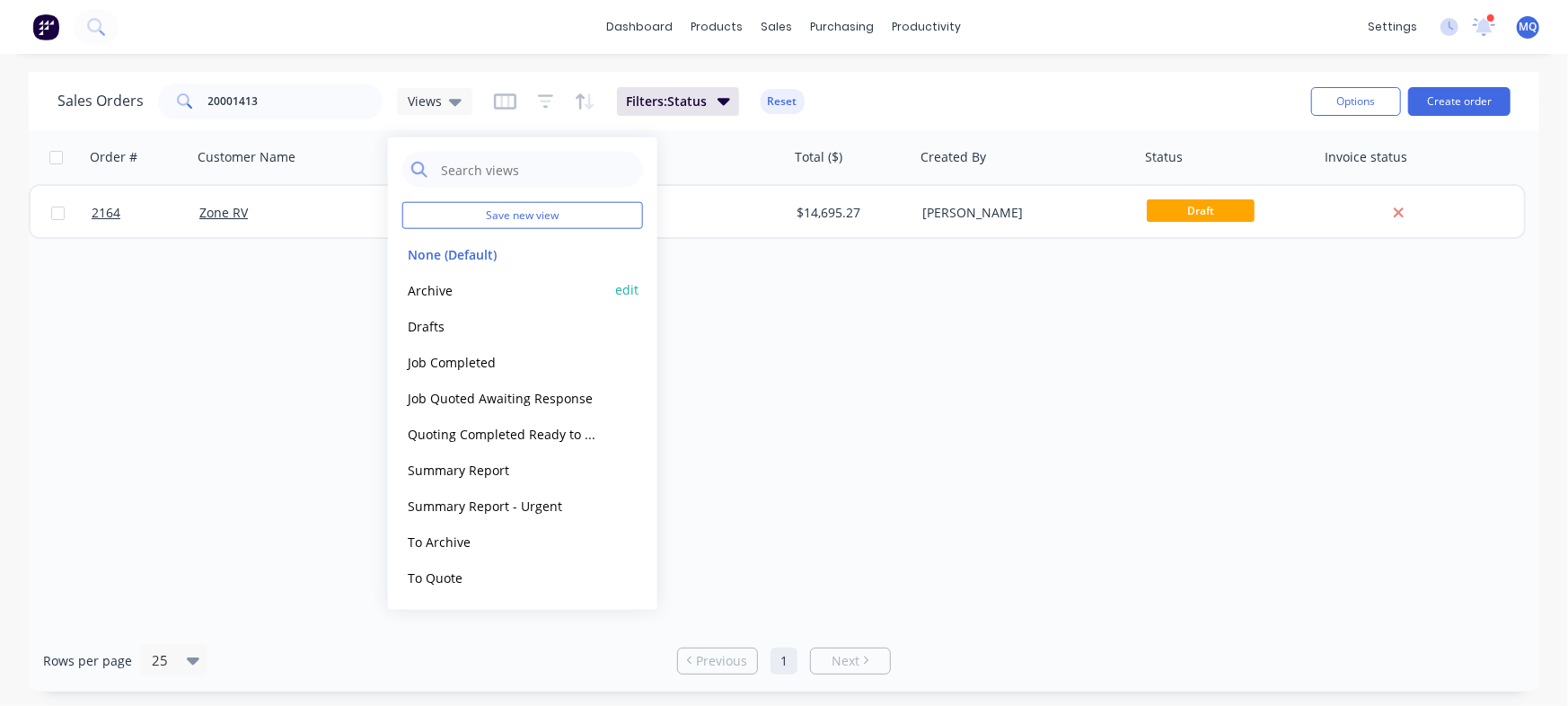
click at [443, 290] on button "Archive" at bounding box center [505, 289] width 204 height 21
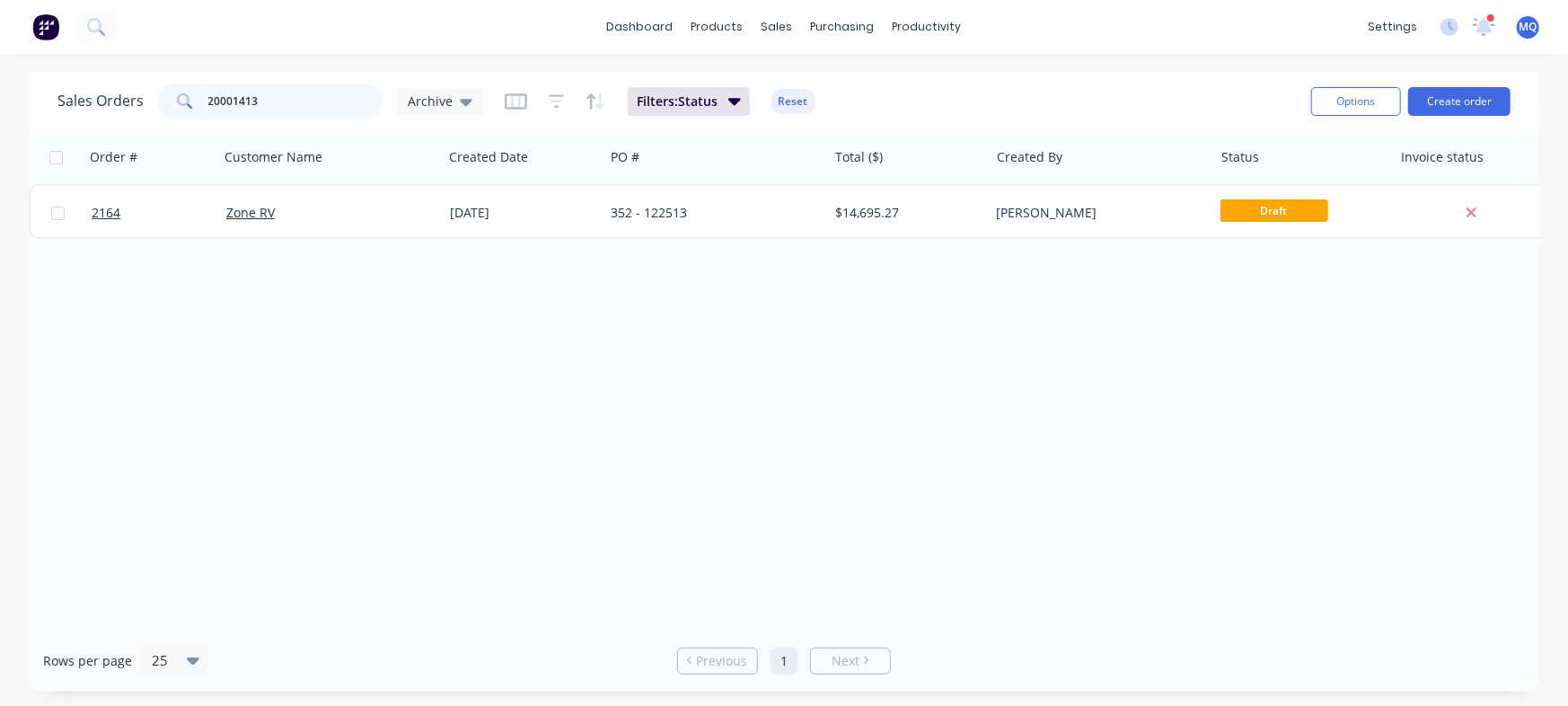
click at [296, 99] on input "20001413" at bounding box center [296, 101] width 175 height 36
click at [269, 97] on input "20001413" at bounding box center [296, 101] width 175 height 36
paste input "5"
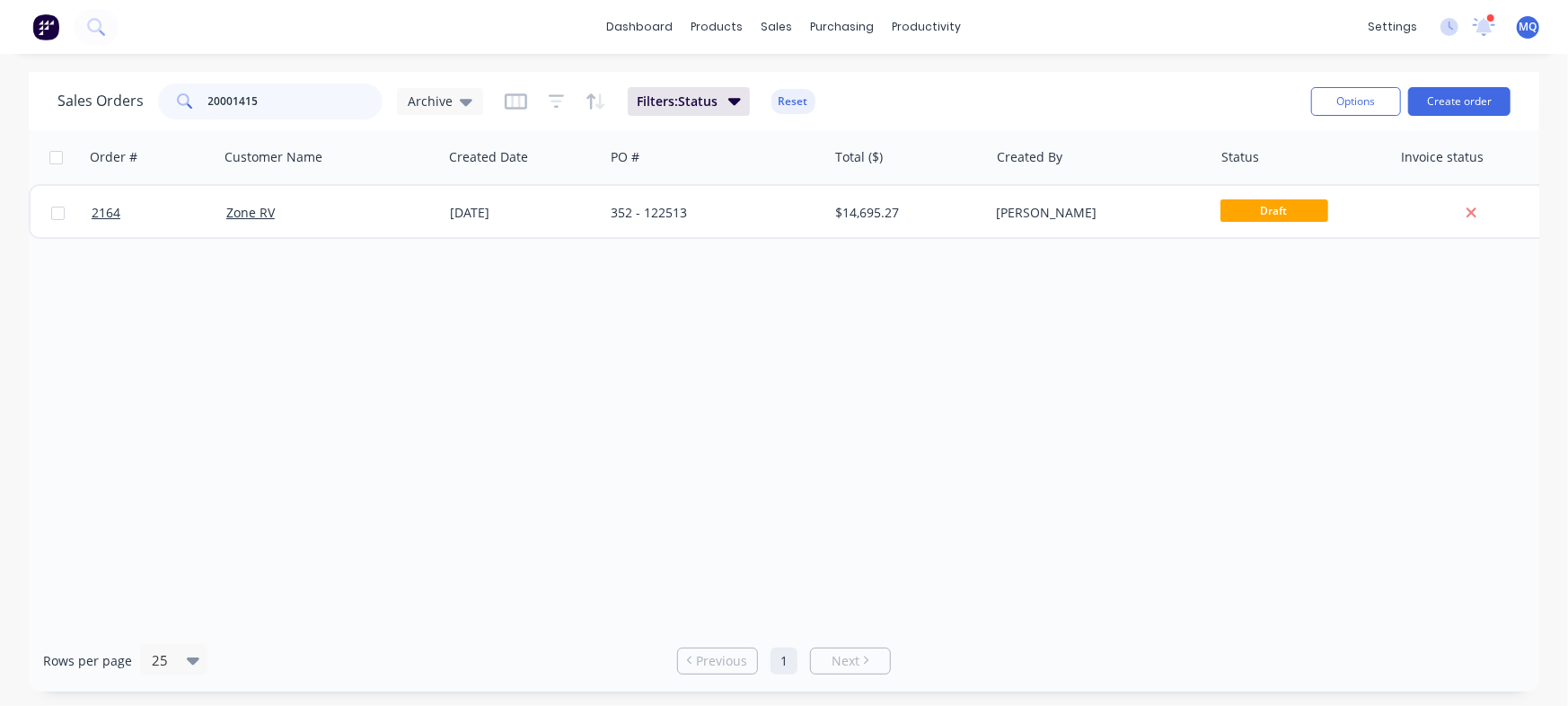
type input "20001415"
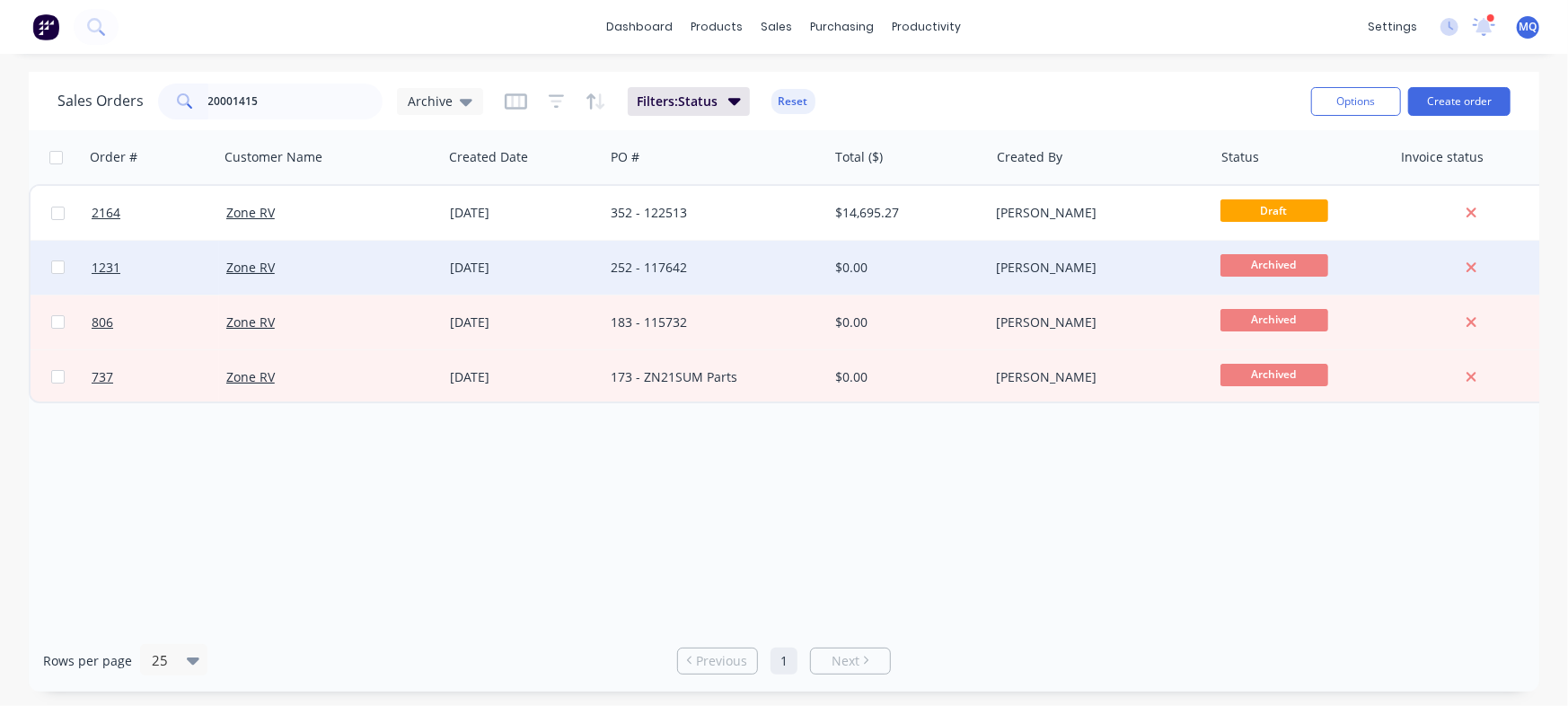
click at [706, 287] on div "252 - 117642" at bounding box center [714, 268] width 223 height 54
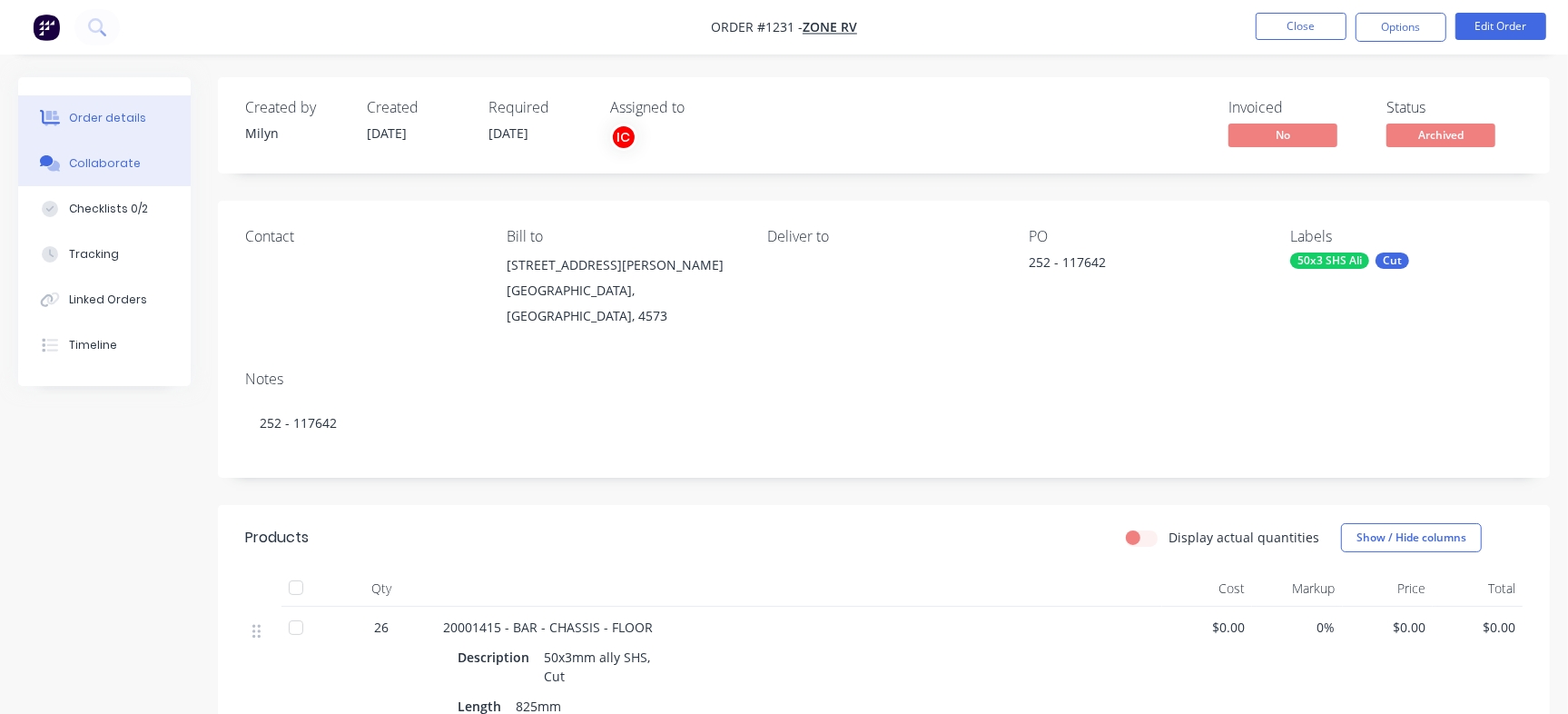
click at [109, 176] on button "Collaborate" at bounding box center [104, 164] width 173 height 46
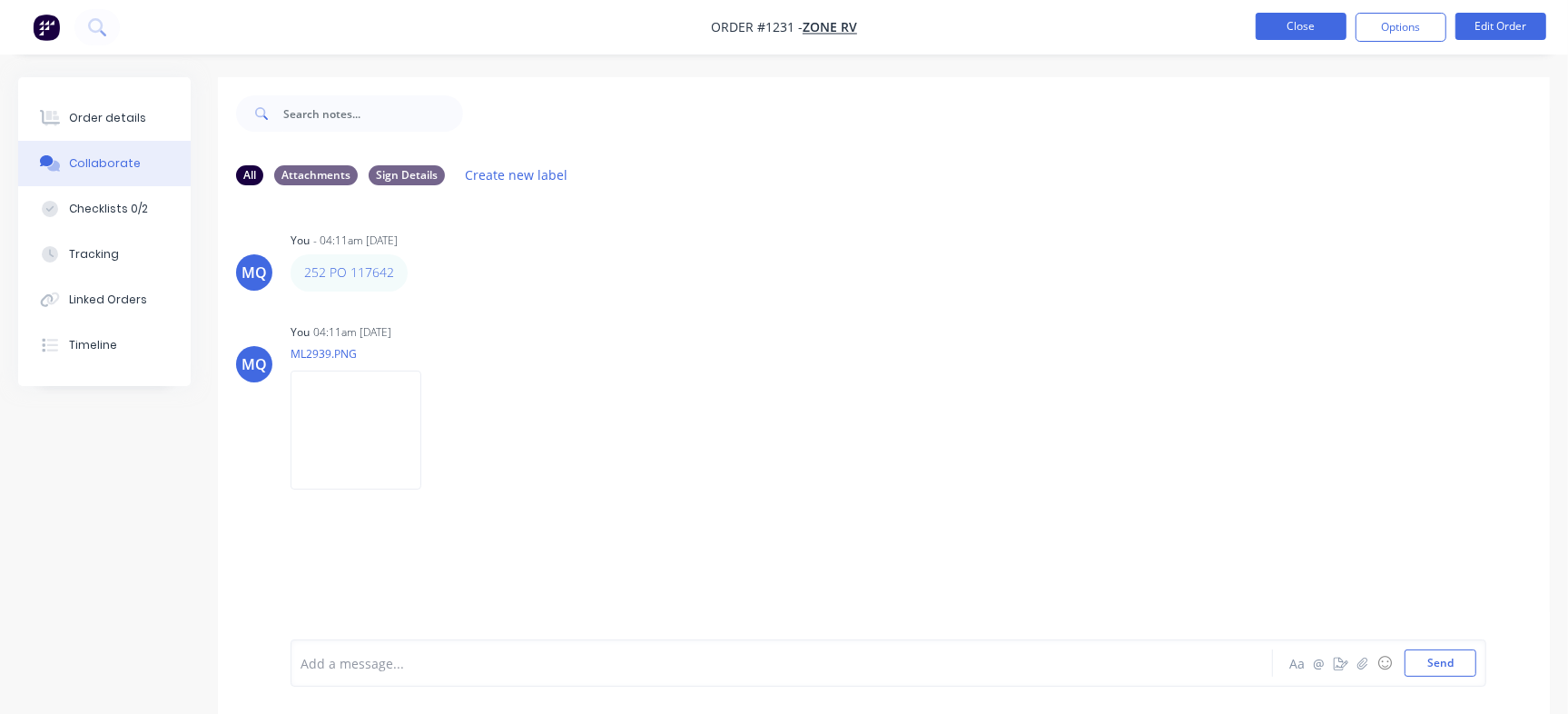
click at [1286, 18] on button "Close" at bounding box center [1301, 27] width 91 height 27
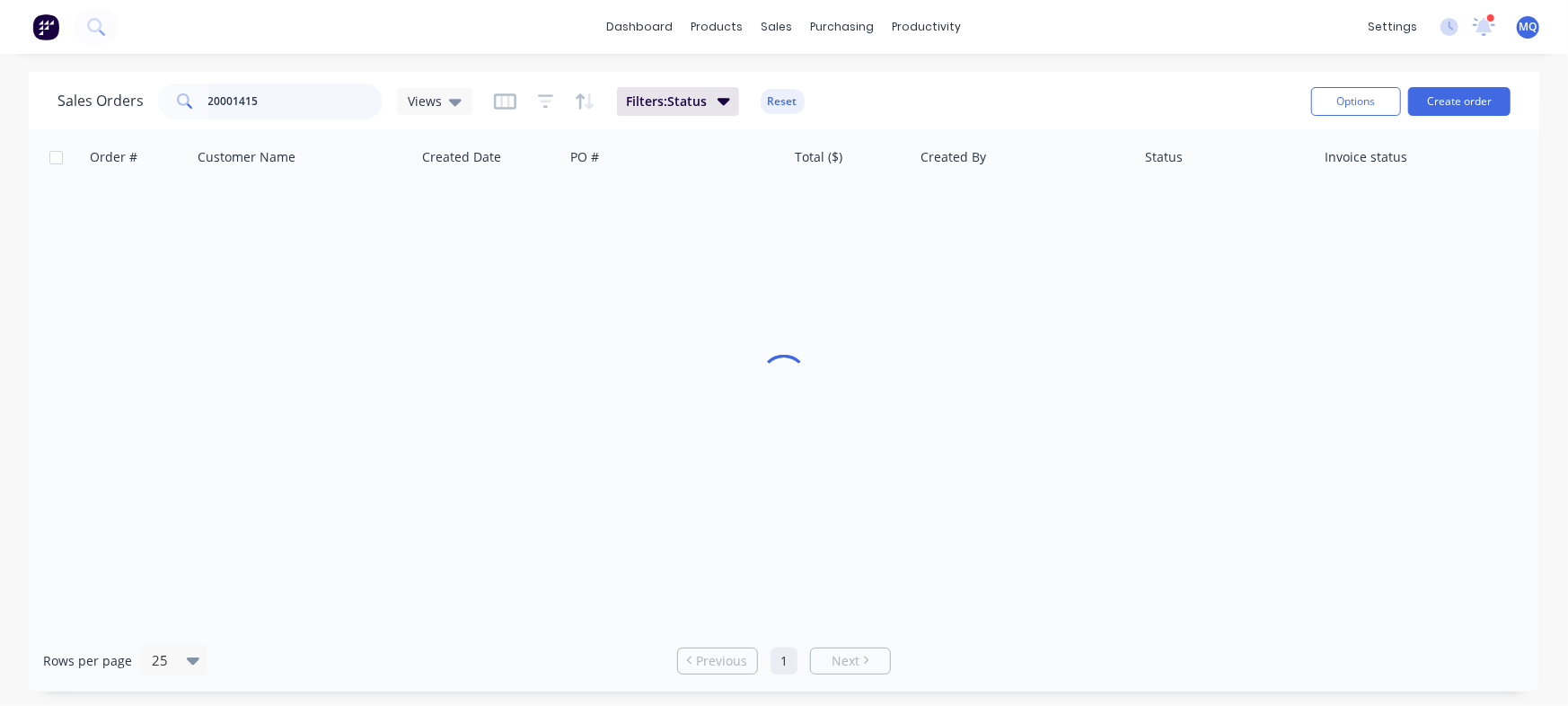
click at [257, 97] on input "20001415" at bounding box center [296, 101] width 175 height 36
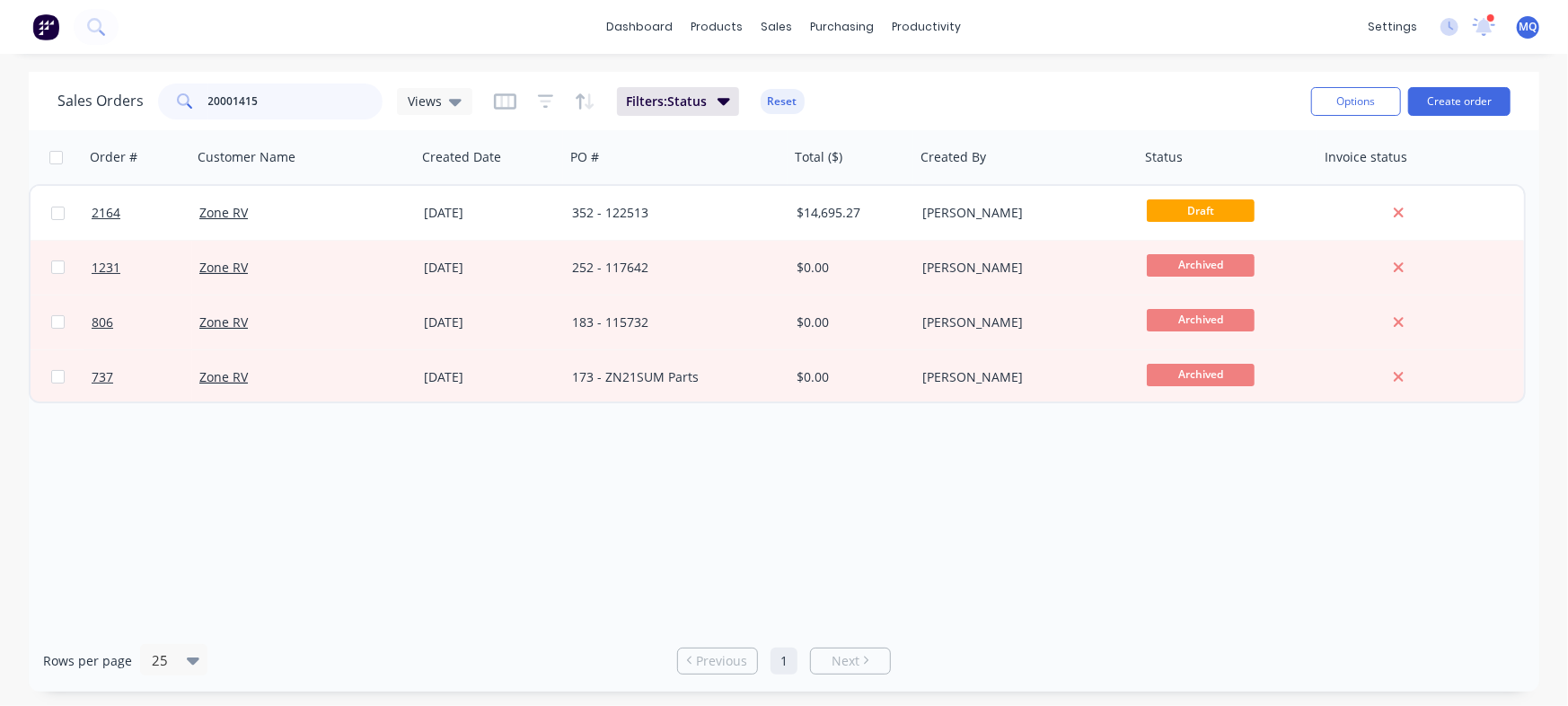
click at [257, 97] on input "20001415" at bounding box center [296, 101] width 175 height 36
paste input "7"
type input "20001417"
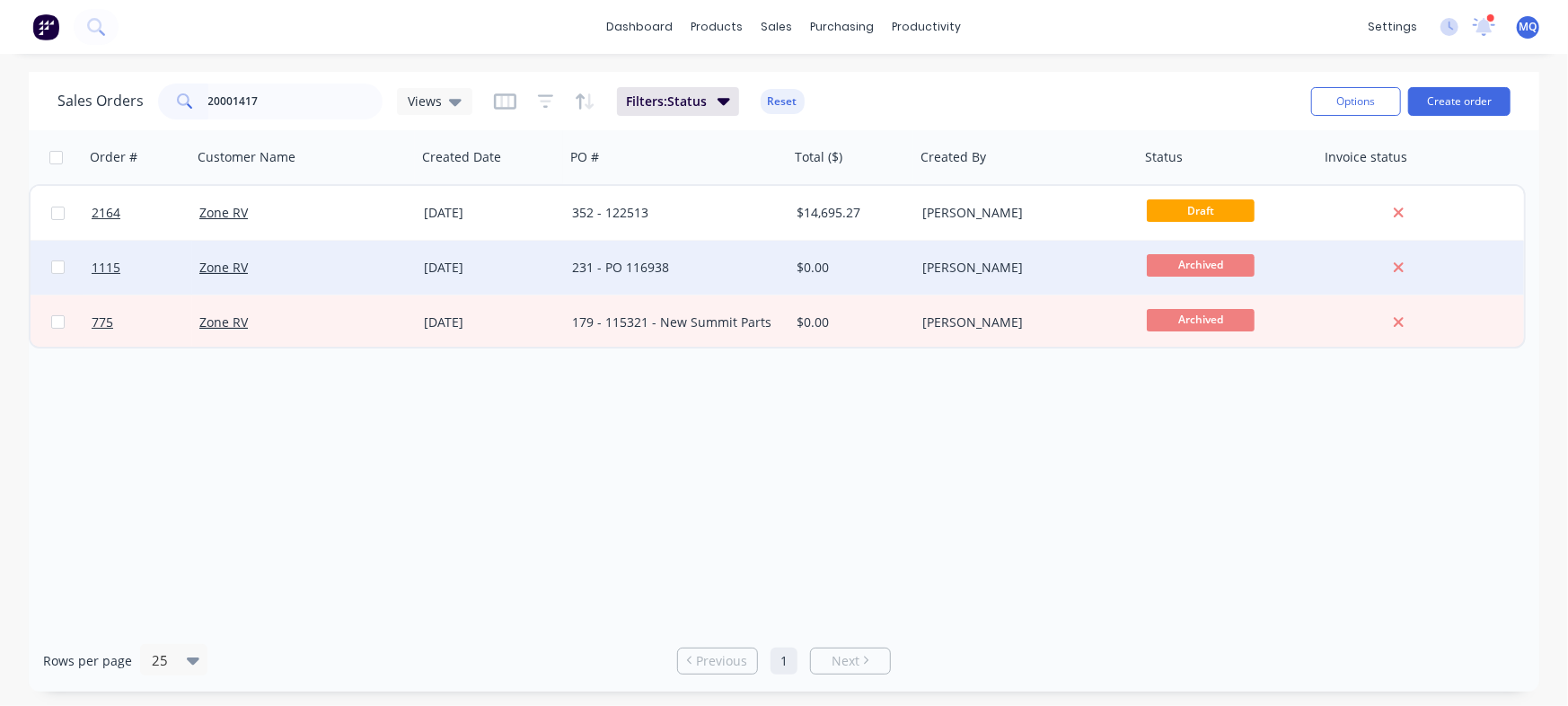
click at [661, 262] on div "231 - PO 116938" at bounding box center [672, 268] width 199 height 18
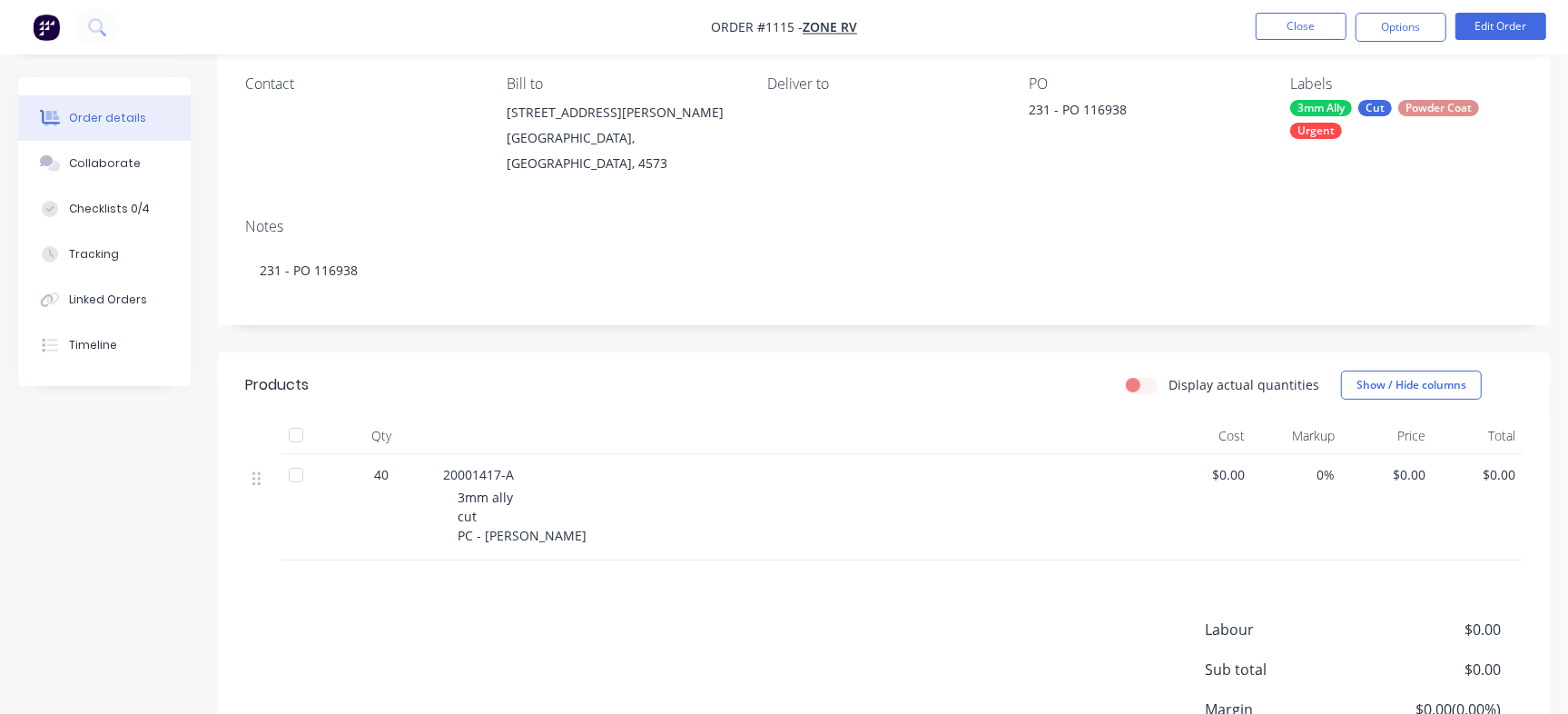
scroll to position [175, 0]
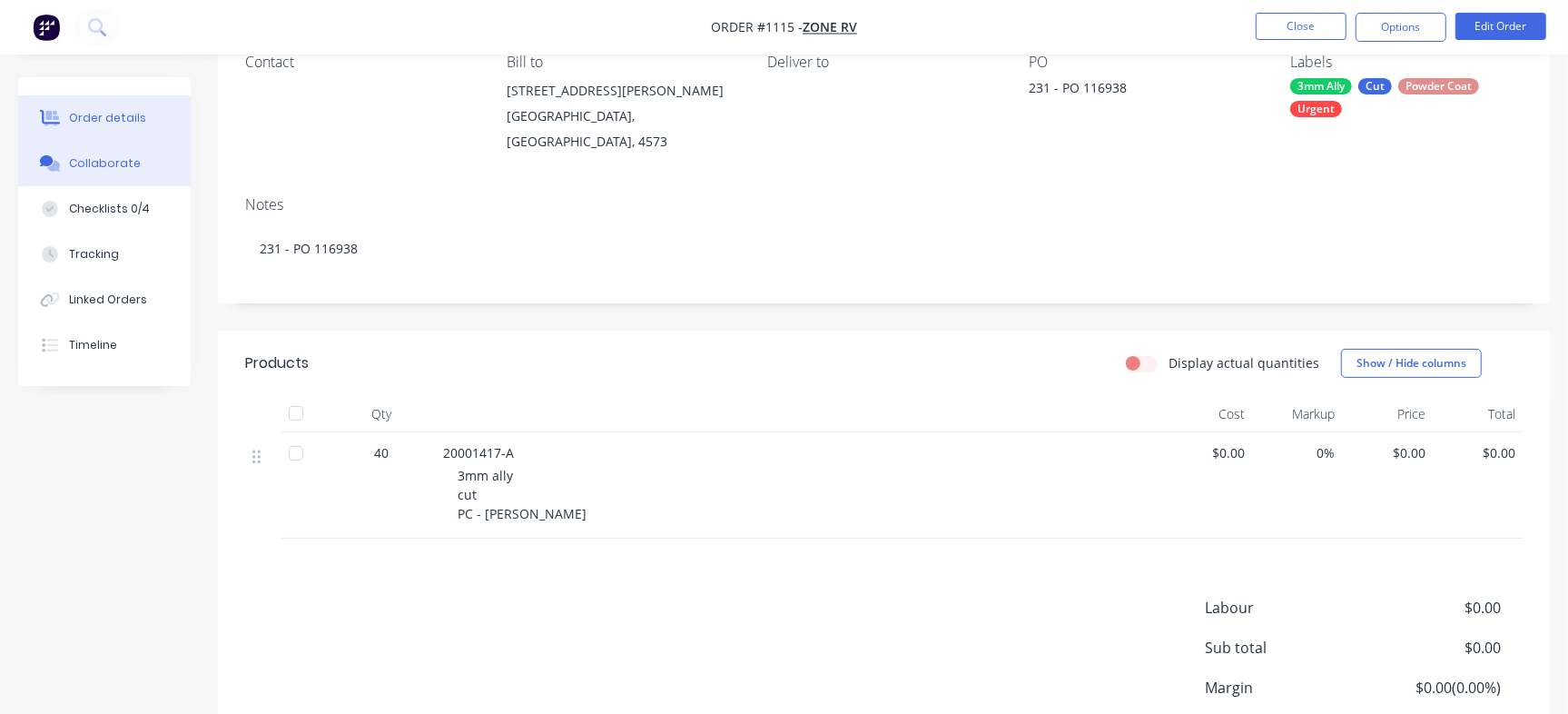
click at [124, 175] on button "Collaborate" at bounding box center [104, 164] width 173 height 46
